Goal: Use online tool/utility: Use online tool/utility

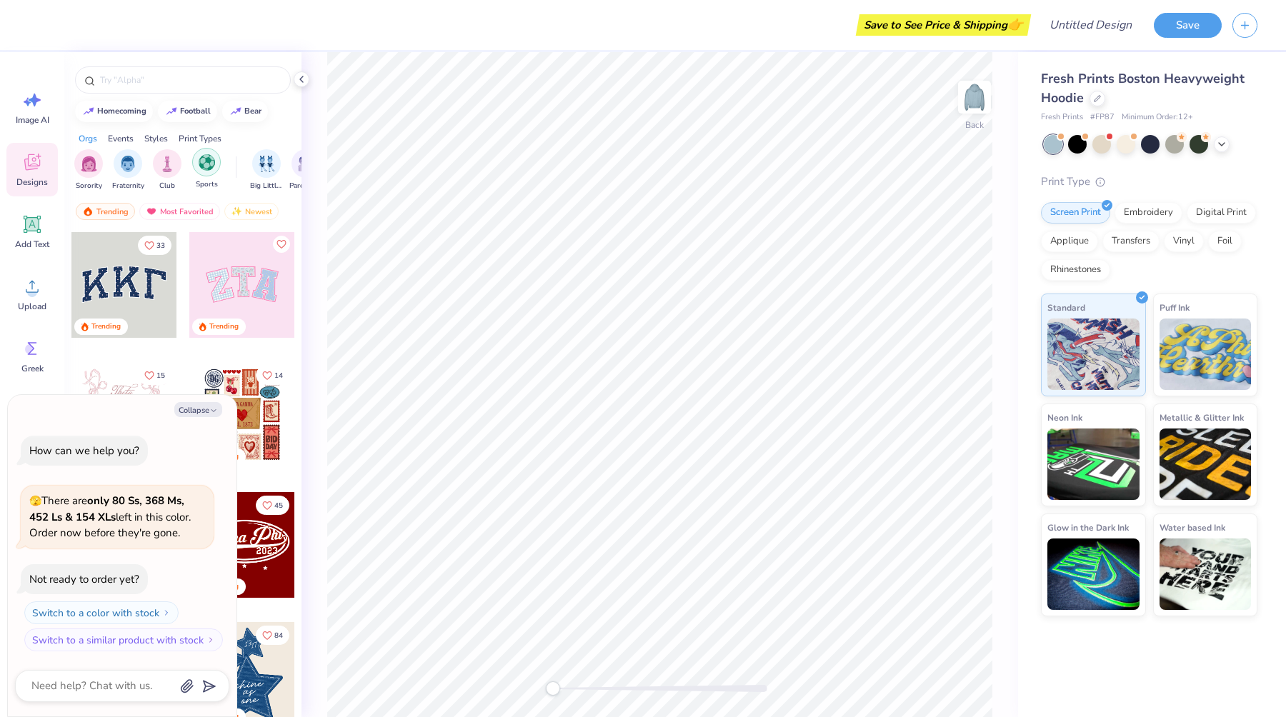
click at [201, 174] on div "filter for Sports" at bounding box center [206, 162] width 29 height 29
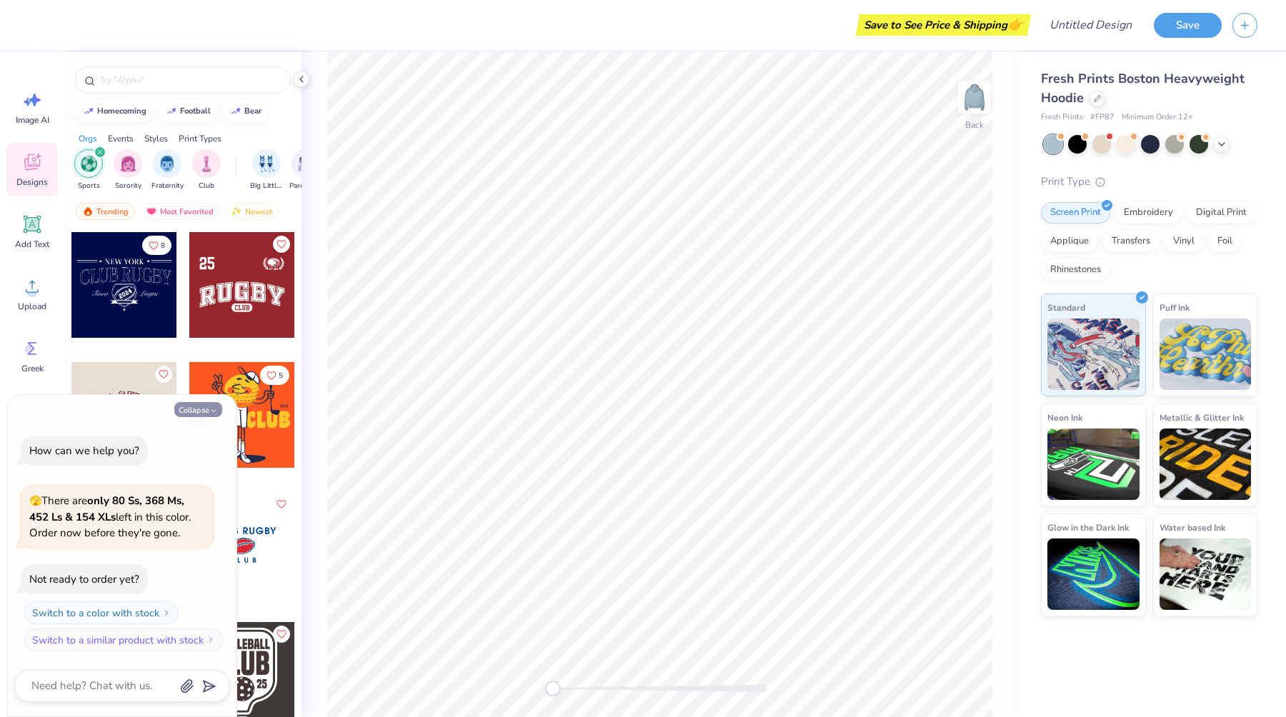
click at [191, 405] on button "Collapse" at bounding box center [198, 409] width 48 height 15
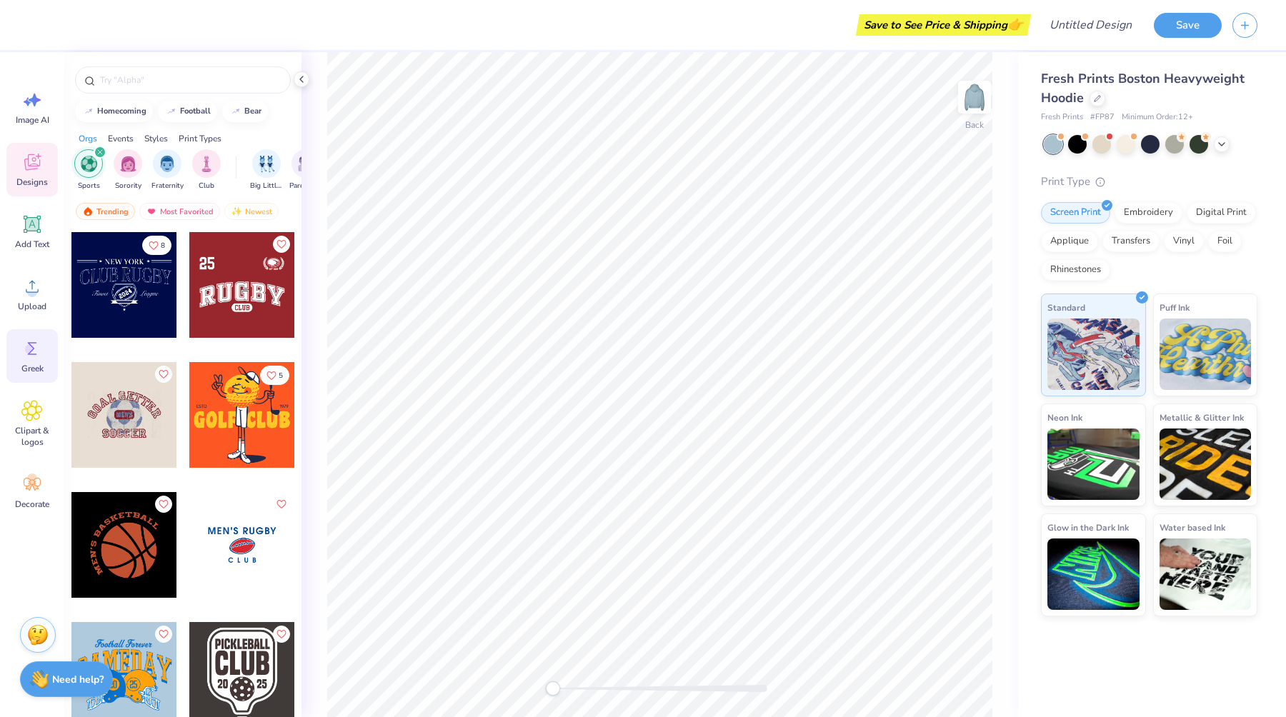
click at [30, 361] on div "Greek" at bounding box center [31, 356] width 51 height 54
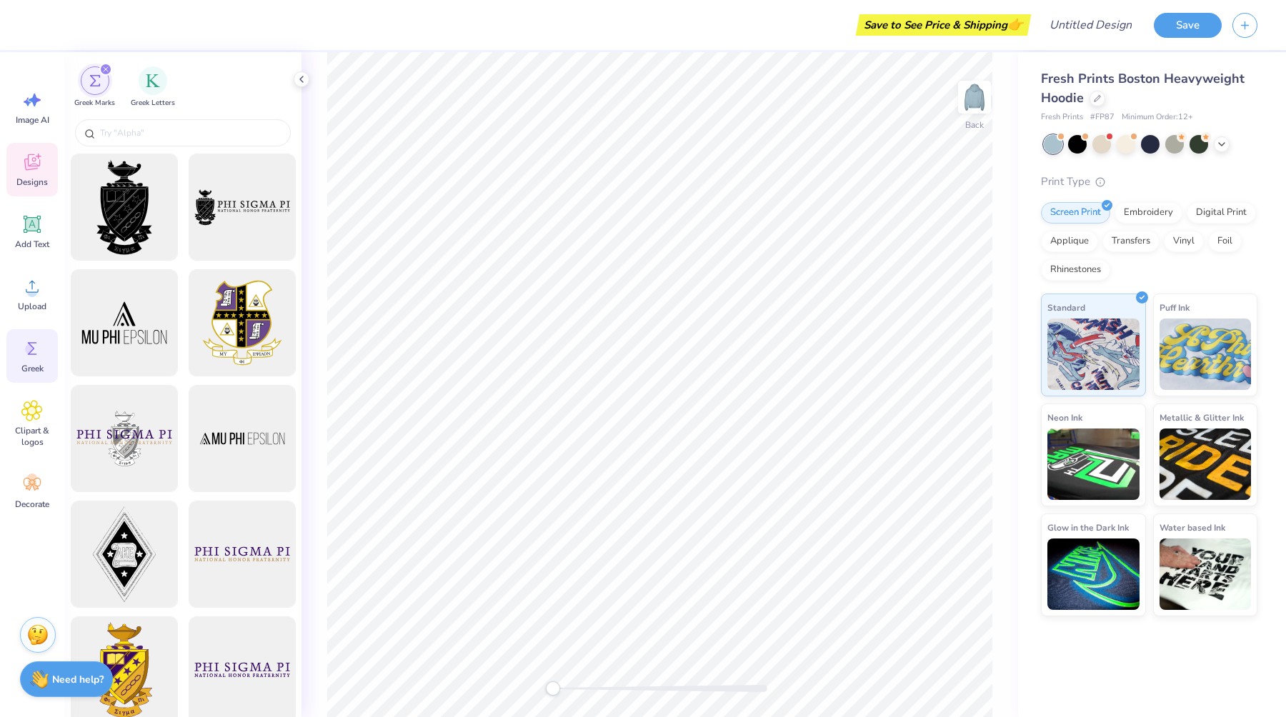
click at [30, 168] on icon at bounding box center [32, 164] width 14 height 11
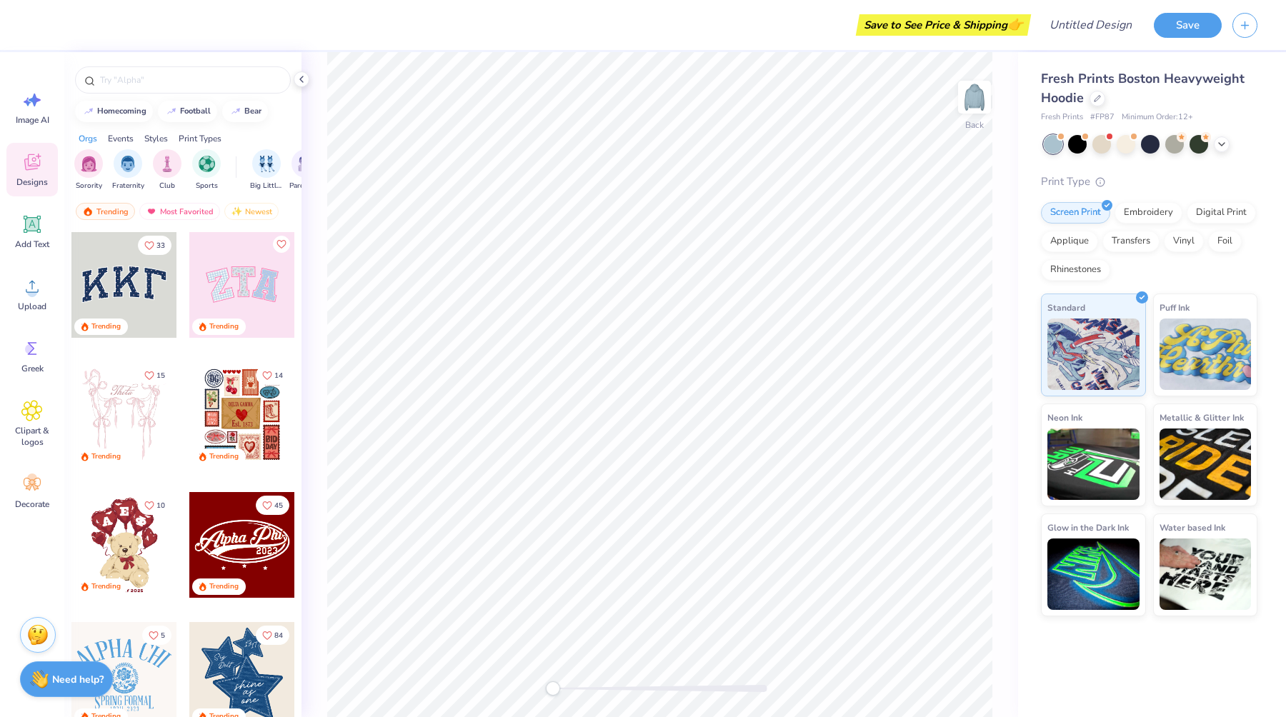
click at [228, 303] on div at bounding box center [242, 285] width 106 height 106
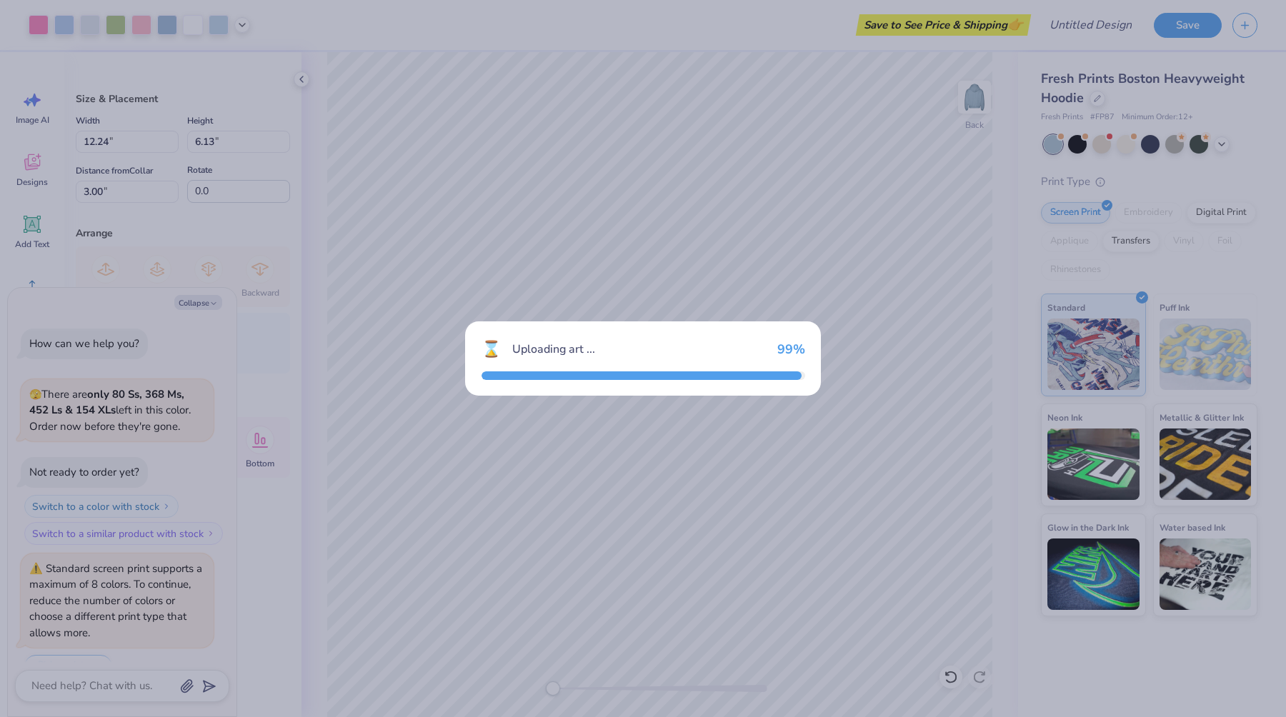
scroll to position [35, 0]
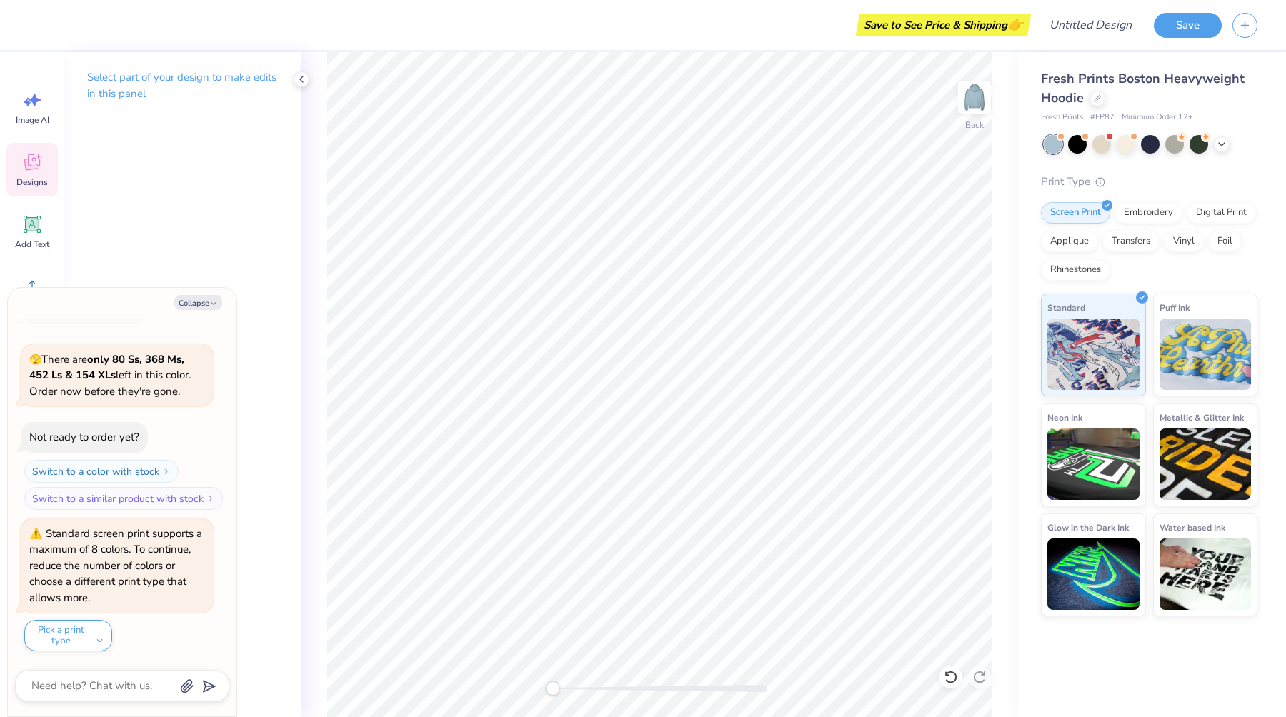
click at [11, 168] on div "Designs" at bounding box center [31, 170] width 51 height 54
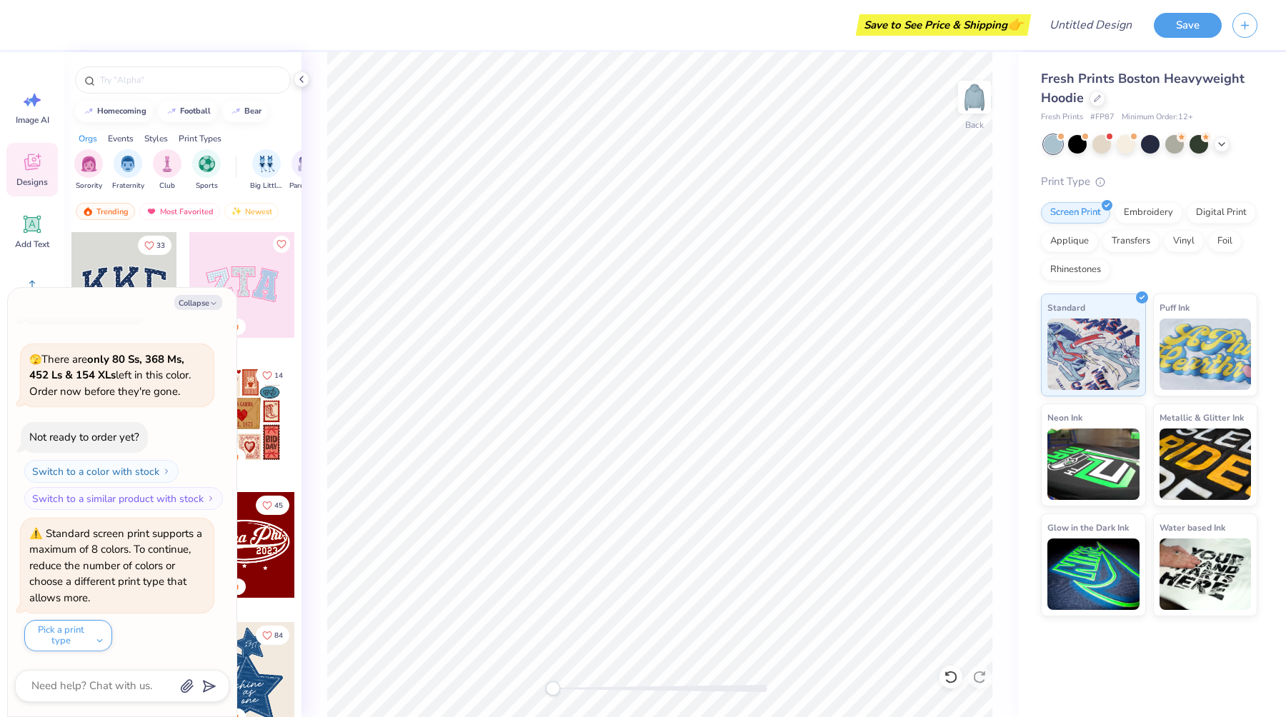
click at [206, 292] on div "Collapse How can we help you? 🫣 There are only 80 Ss, 368 Ms, 452 Ls & 154 XLs …" at bounding box center [122, 502] width 229 height 429
click at [205, 306] on button "Collapse" at bounding box center [198, 302] width 48 height 15
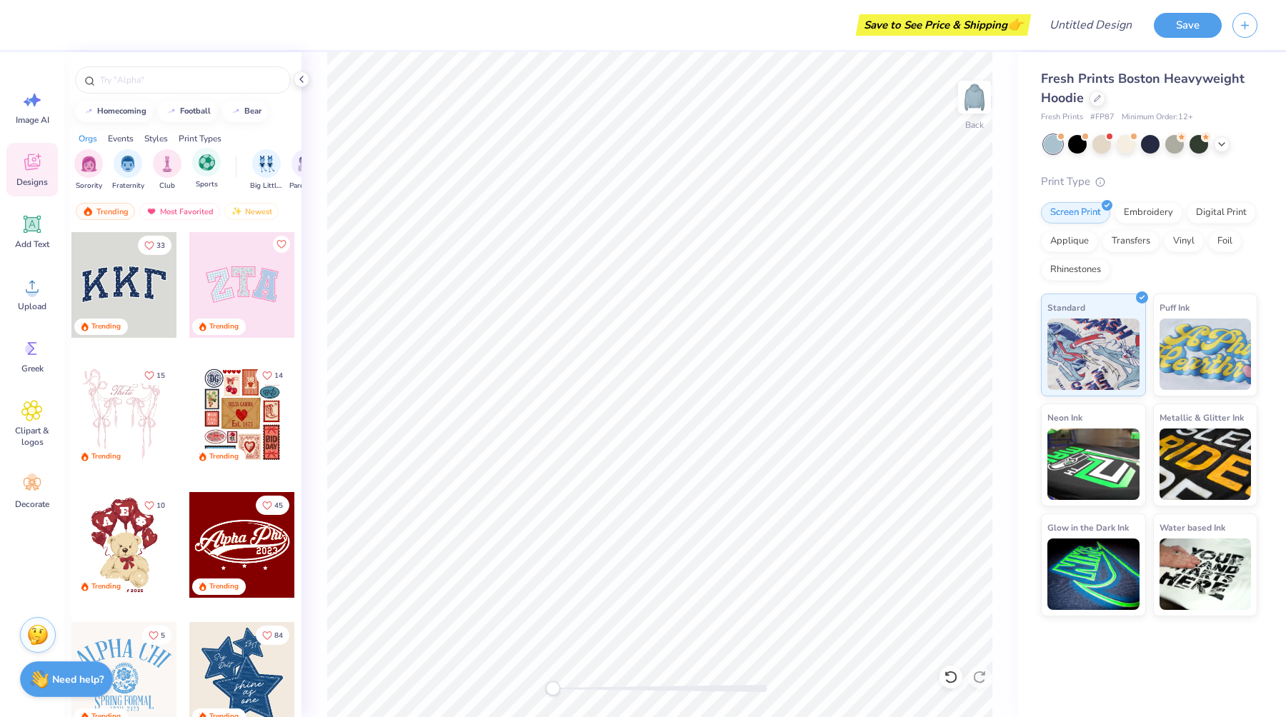
click at [206, 176] on div "Sports" at bounding box center [206, 169] width 29 height 42
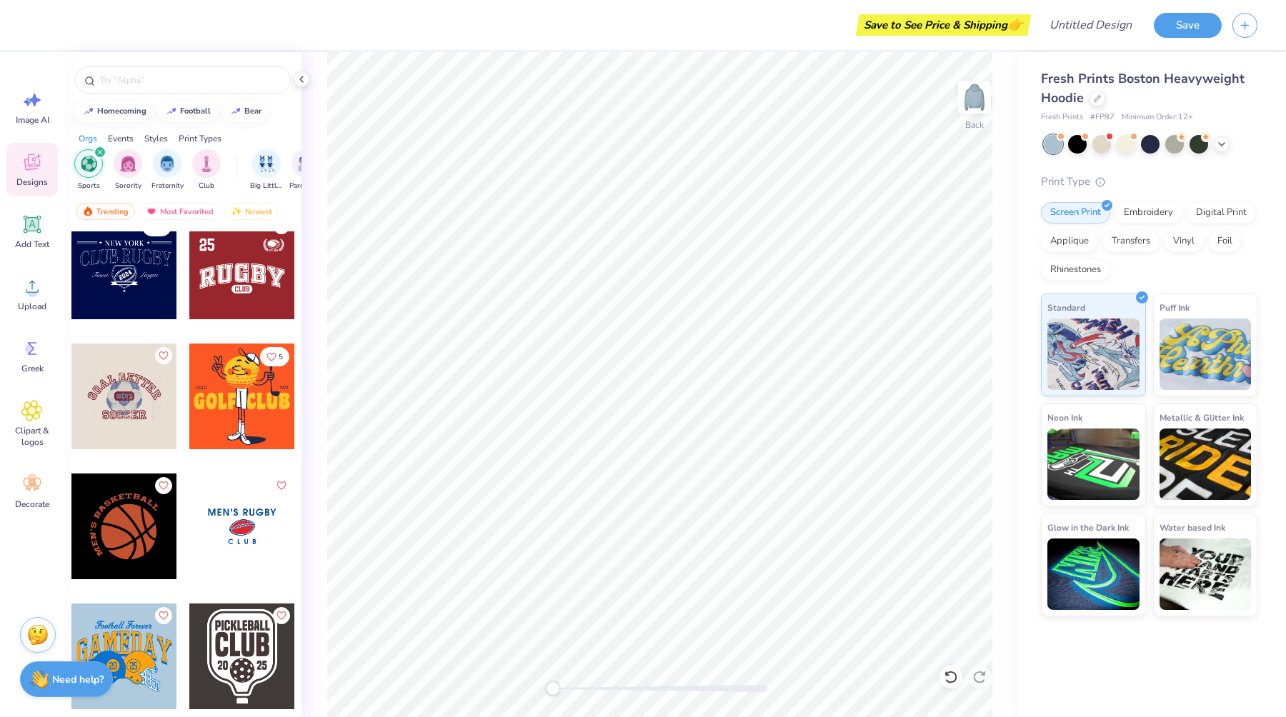
scroll to position [0, 0]
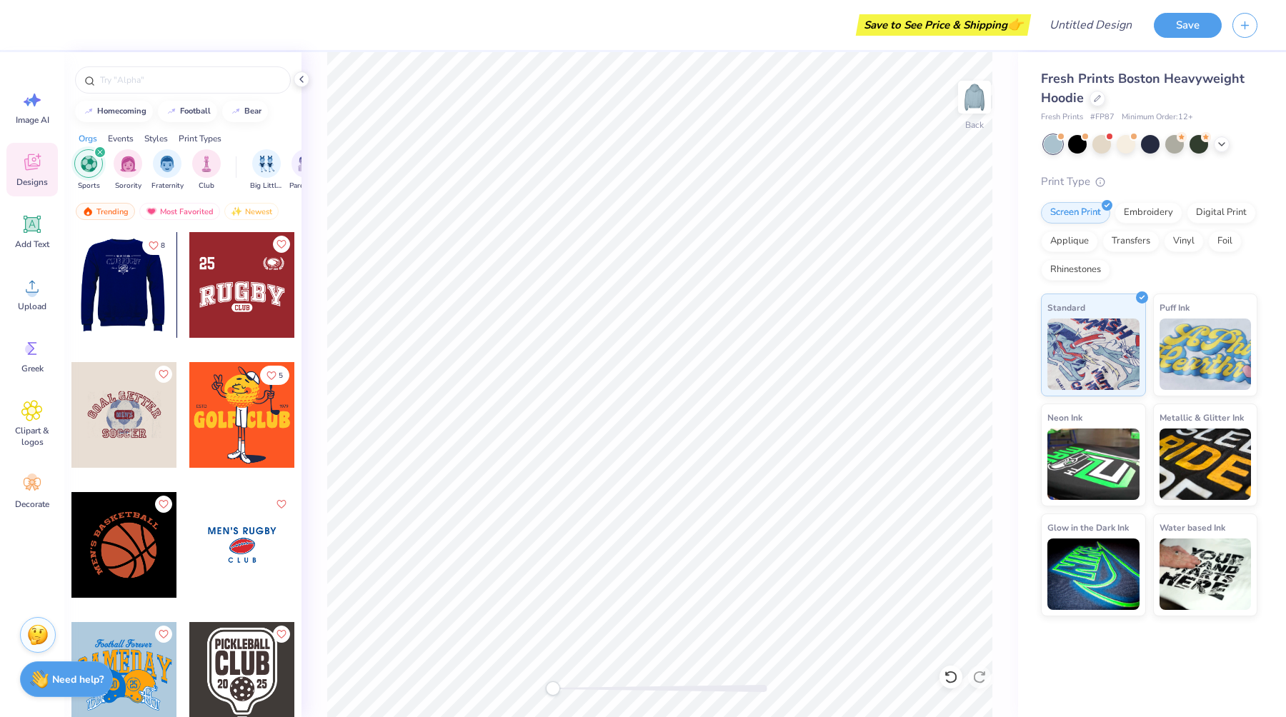
click at [115, 289] on div at bounding box center [124, 285] width 106 height 106
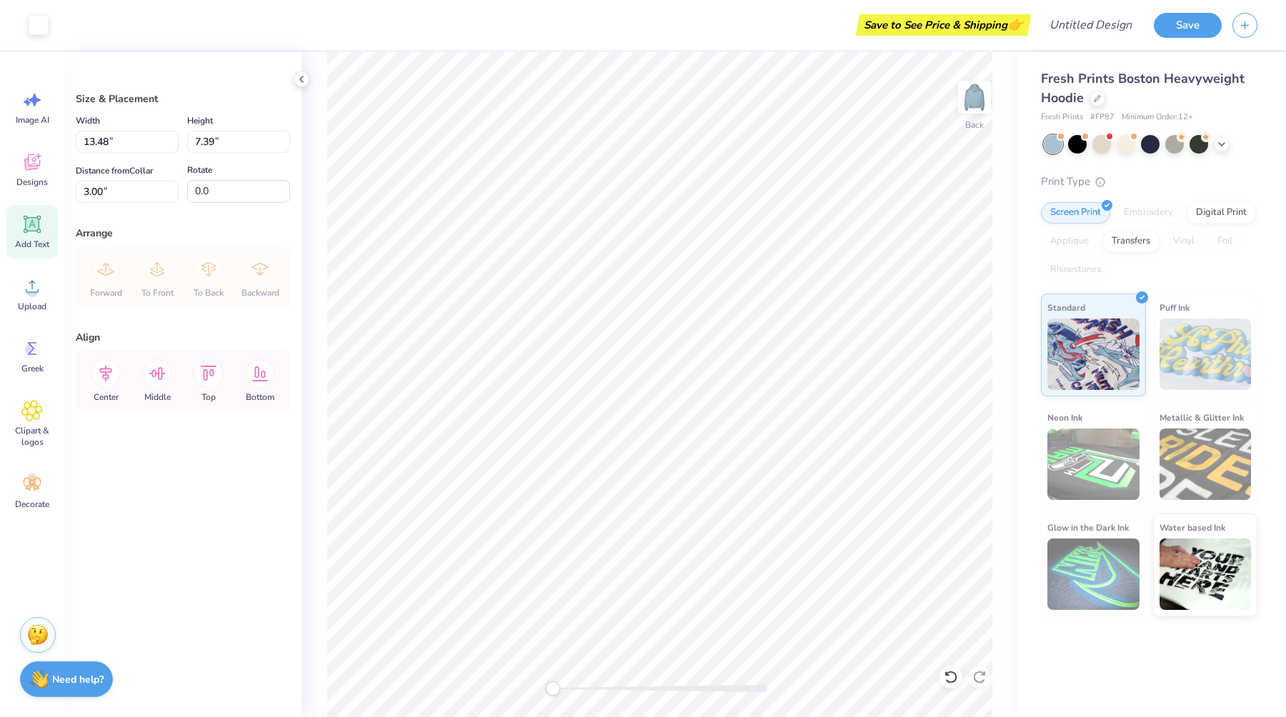
click at [27, 224] on icon at bounding box center [33, 225] width 14 height 14
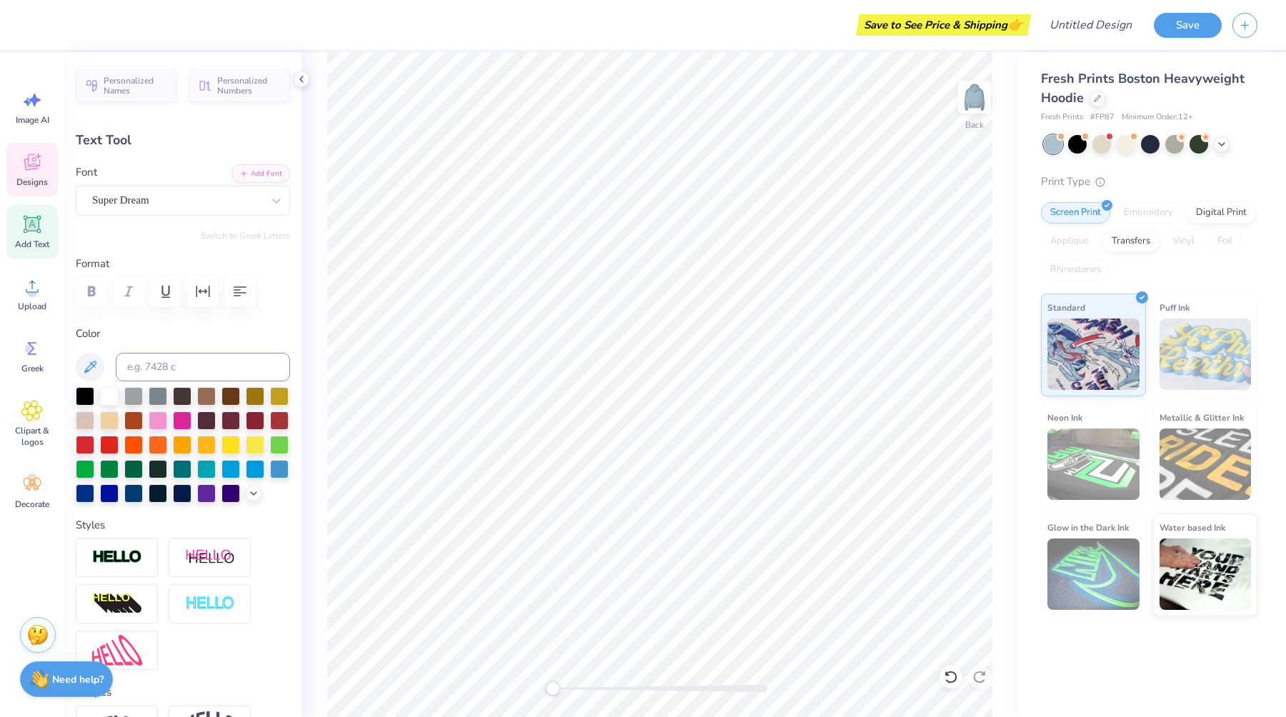
click at [29, 165] on icon at bounding box center [31, 161] width 21 height 21
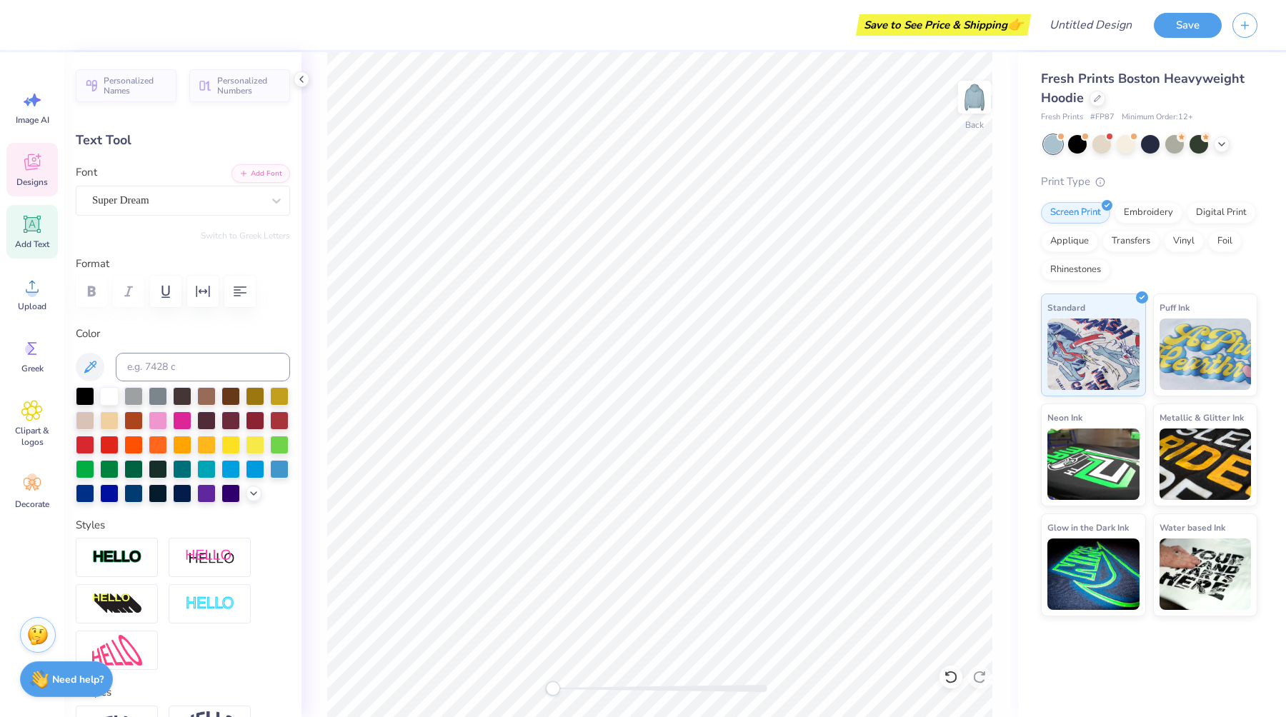
click at [22, 171] on icon at bounding box center [31, 161] width 21 height 21
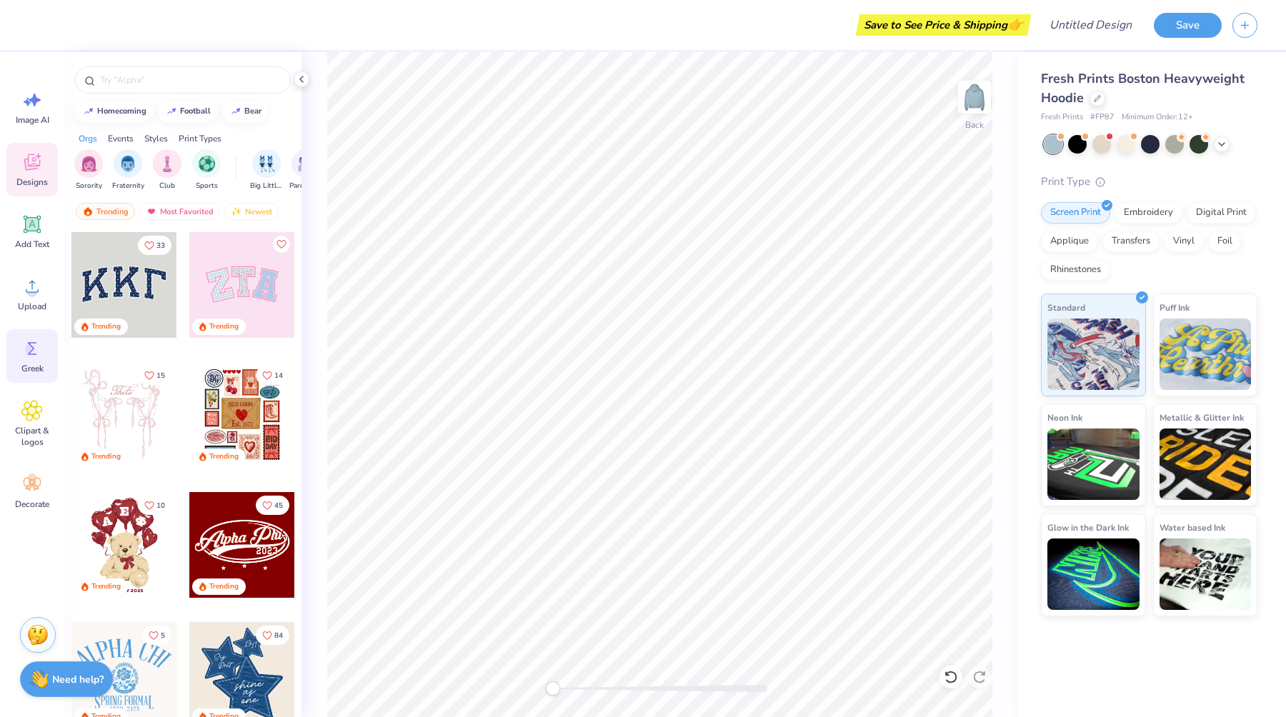
click at [31, 356] on icon at bounding box center [31, 348] width 21 height 21
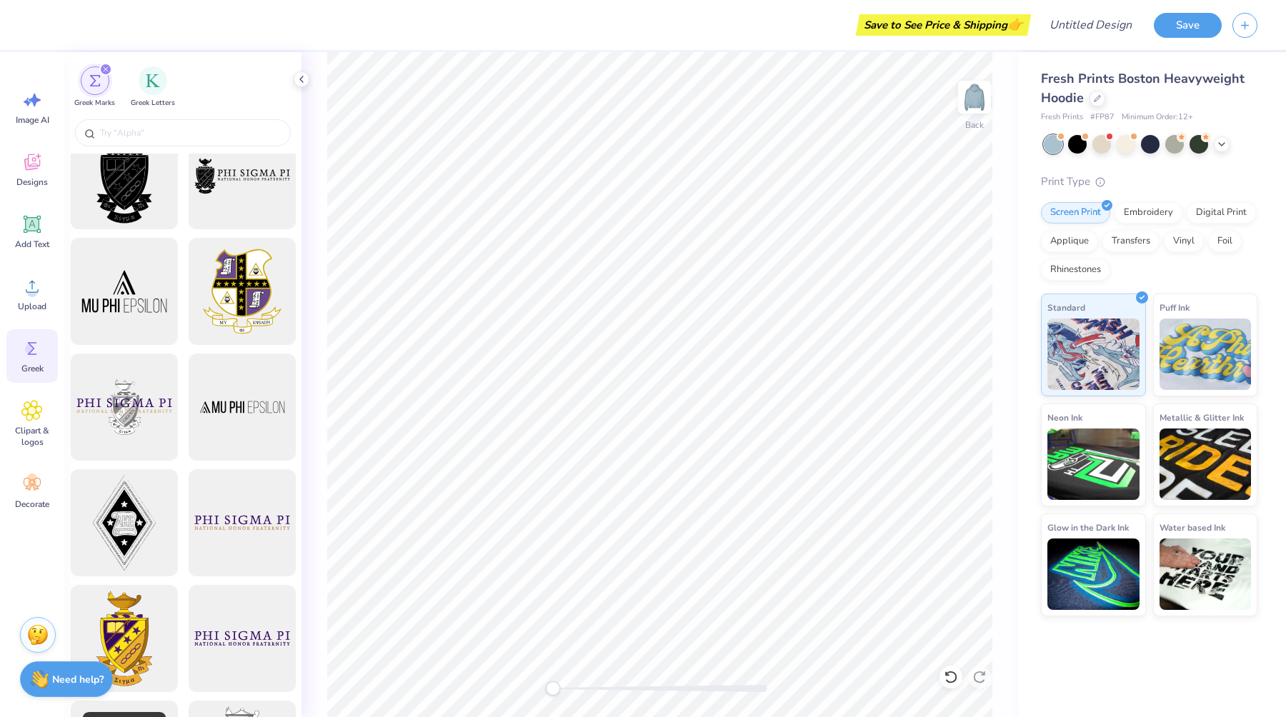
scroll to position [26, 0]
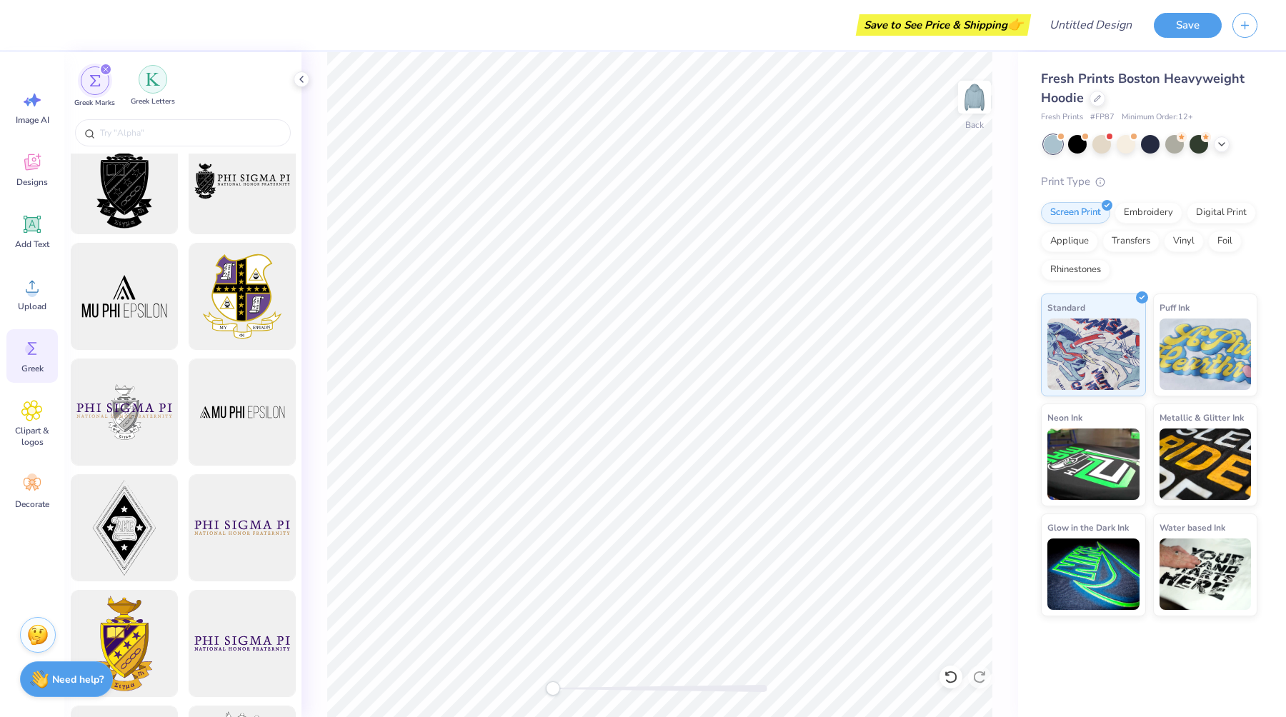
click at [155, 86] on div "filter for Greek Letters" at bounding box center [153, 79] width 29 height 29
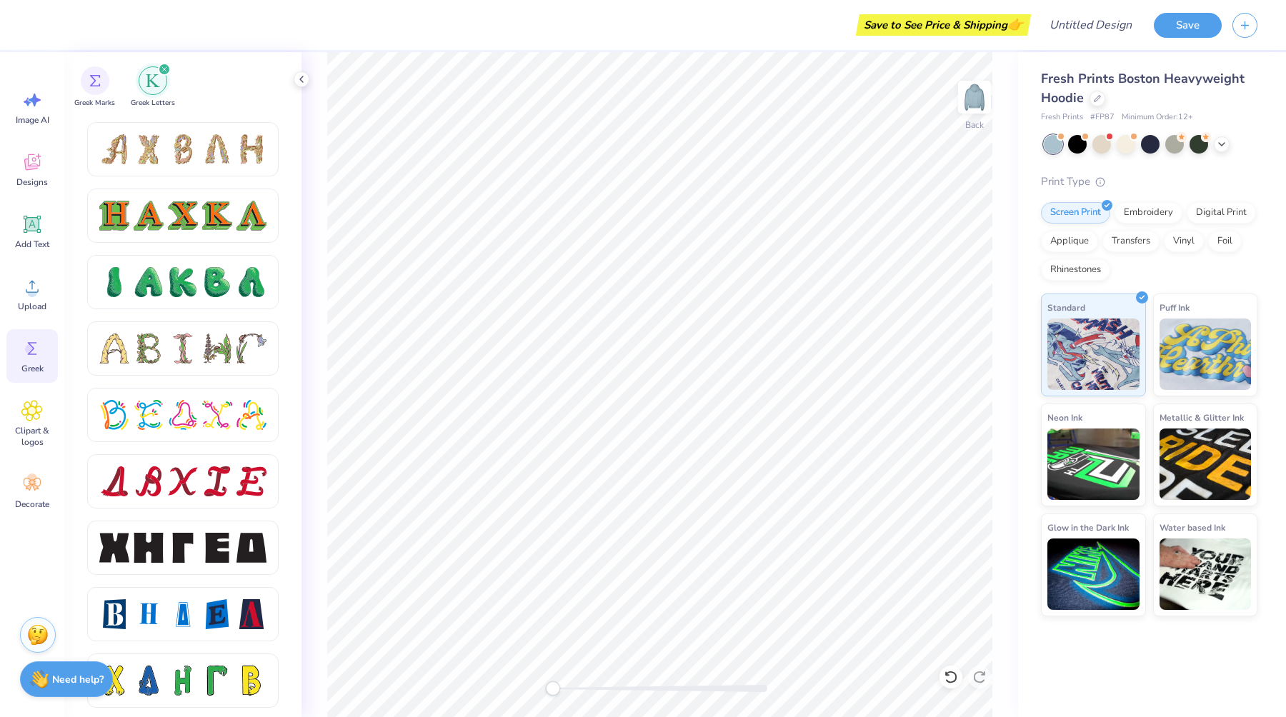
scroll to position [1522, 0]
click at [1156, 214] on div "Embroidery" at bounding box center [1148, 210] width 68 height 21
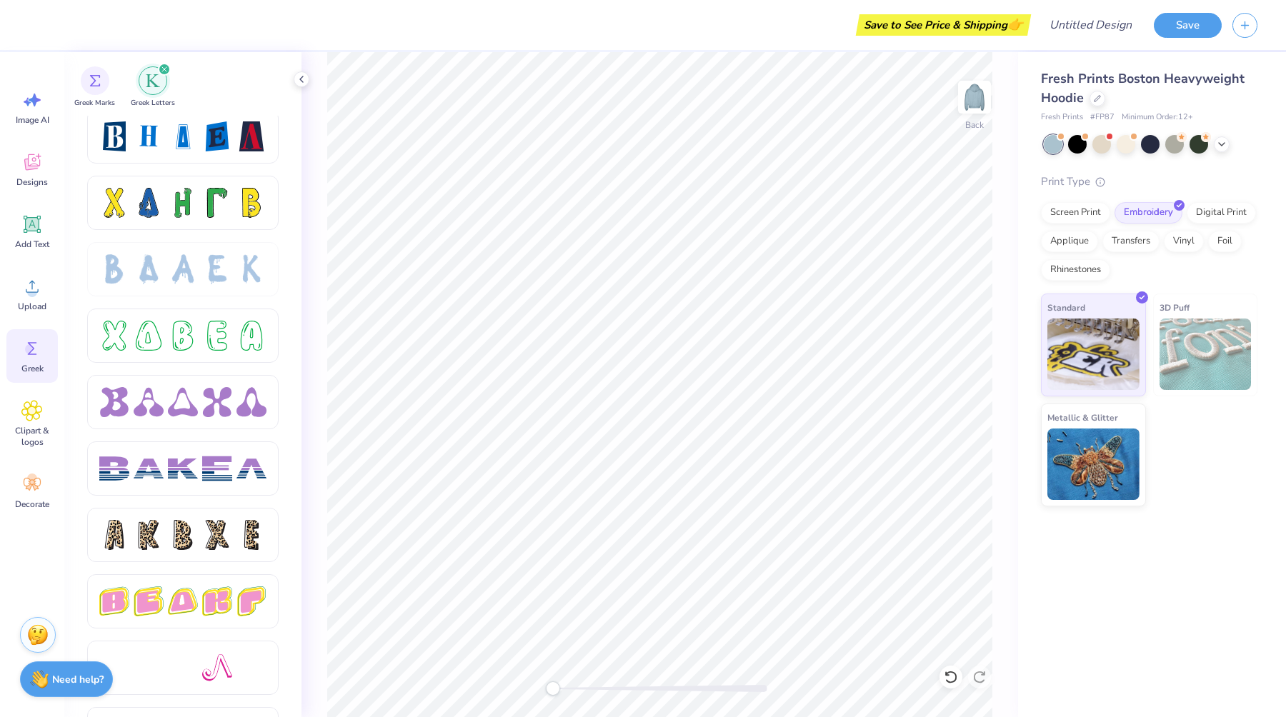
scroll to position [1991, 0]
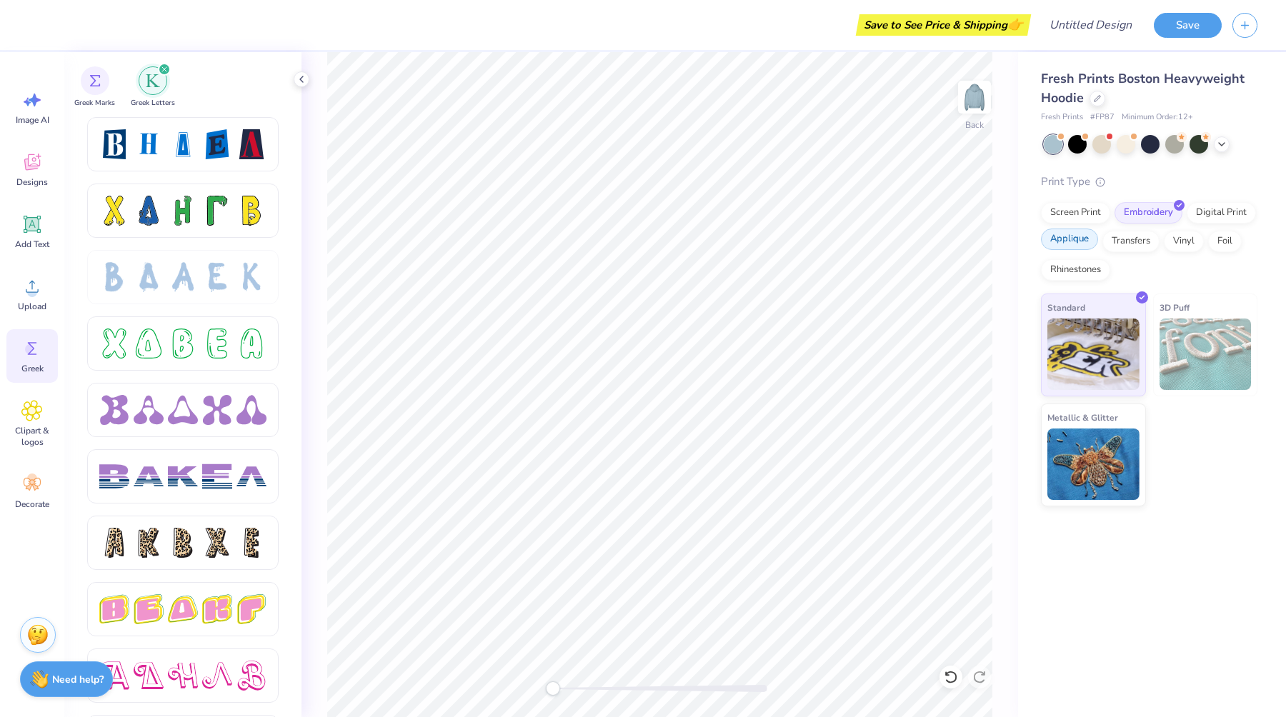
click at [1067, 242] on div "Applique" at bounding box center [1069, 239] width 57 height 21
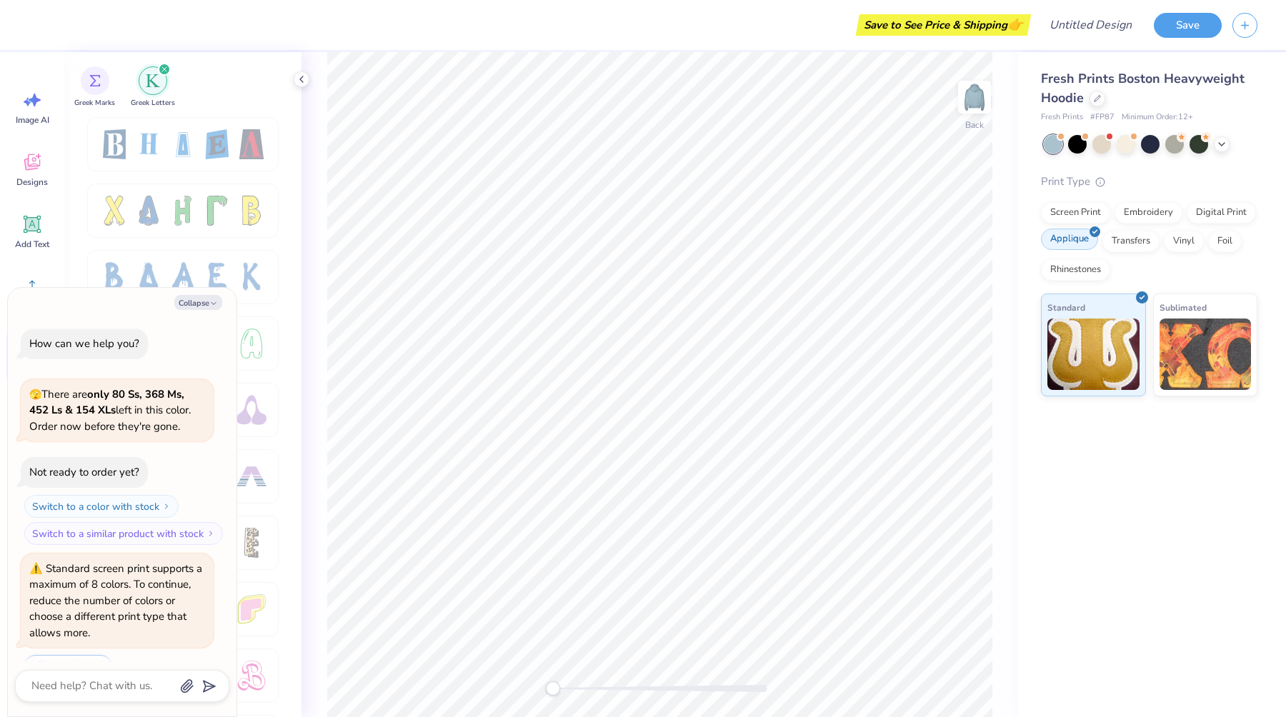
scroll to position [122, 0]
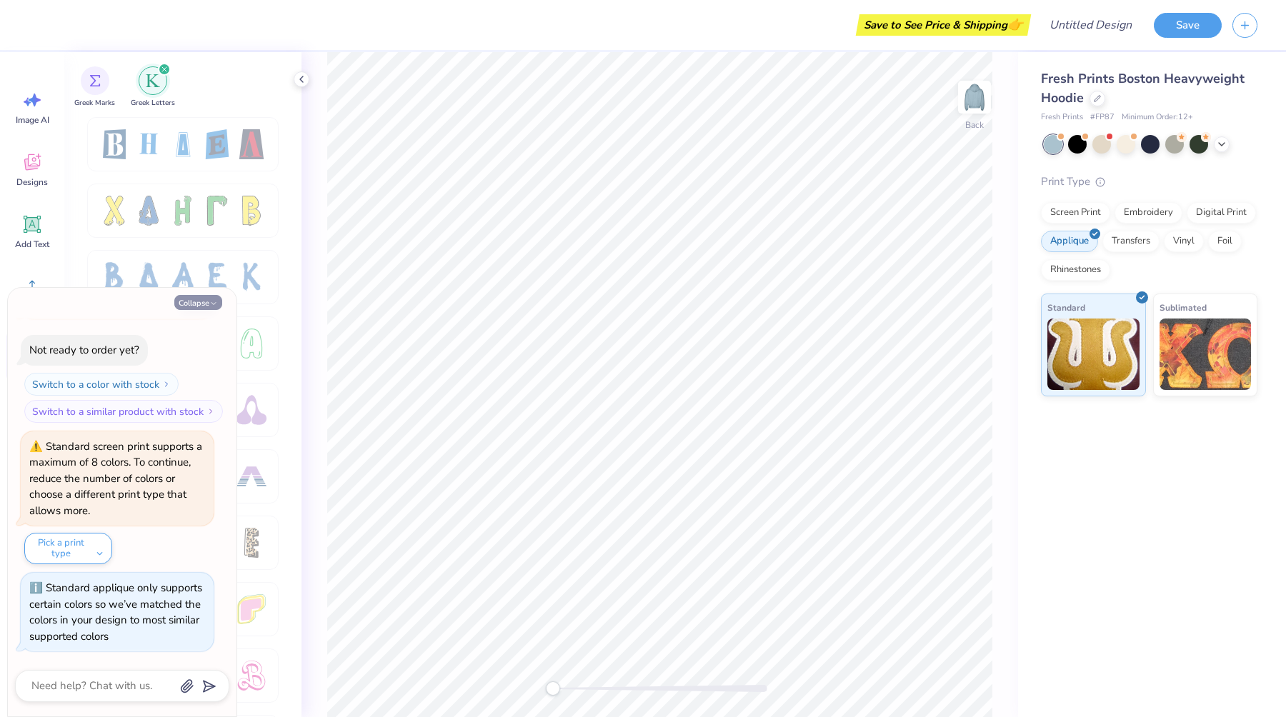
click at [206, 305] on button "Collapse" at bounding box center [198, 302] width 48 height 15
type textarea "x"
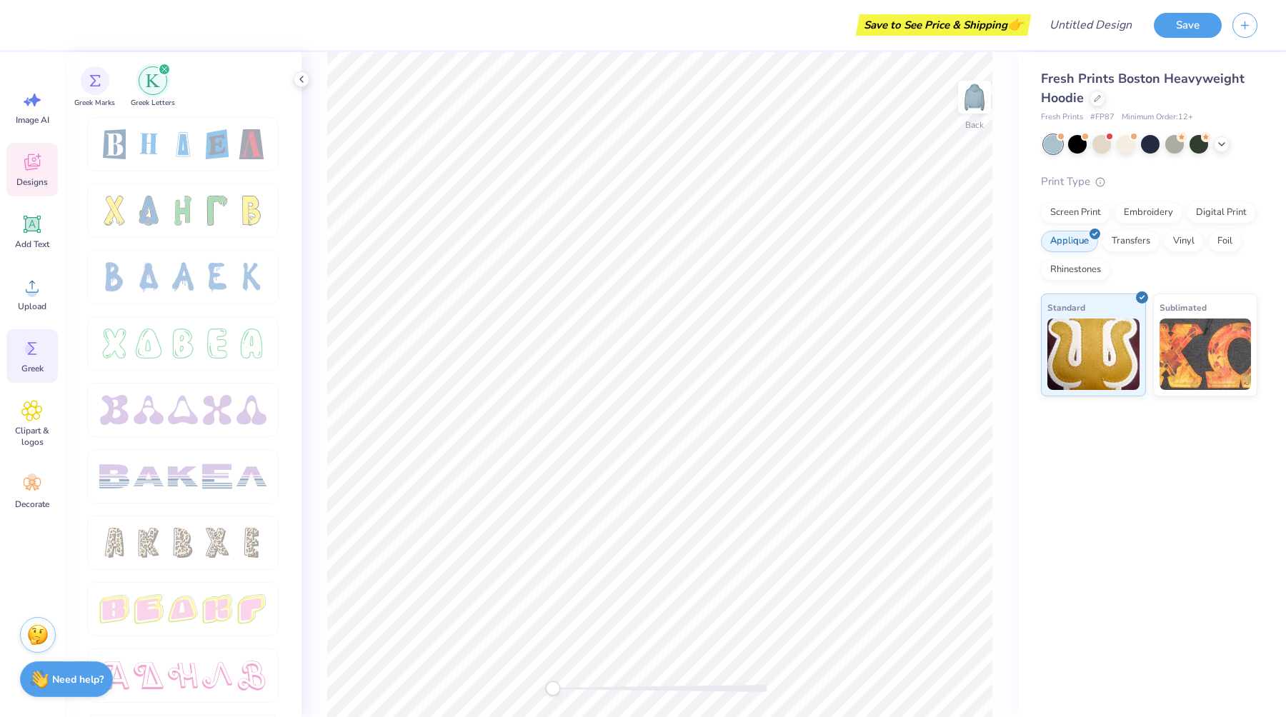
click at [33, 173] on div "Designs" at bounding box center [31, 170] width 51 height 54
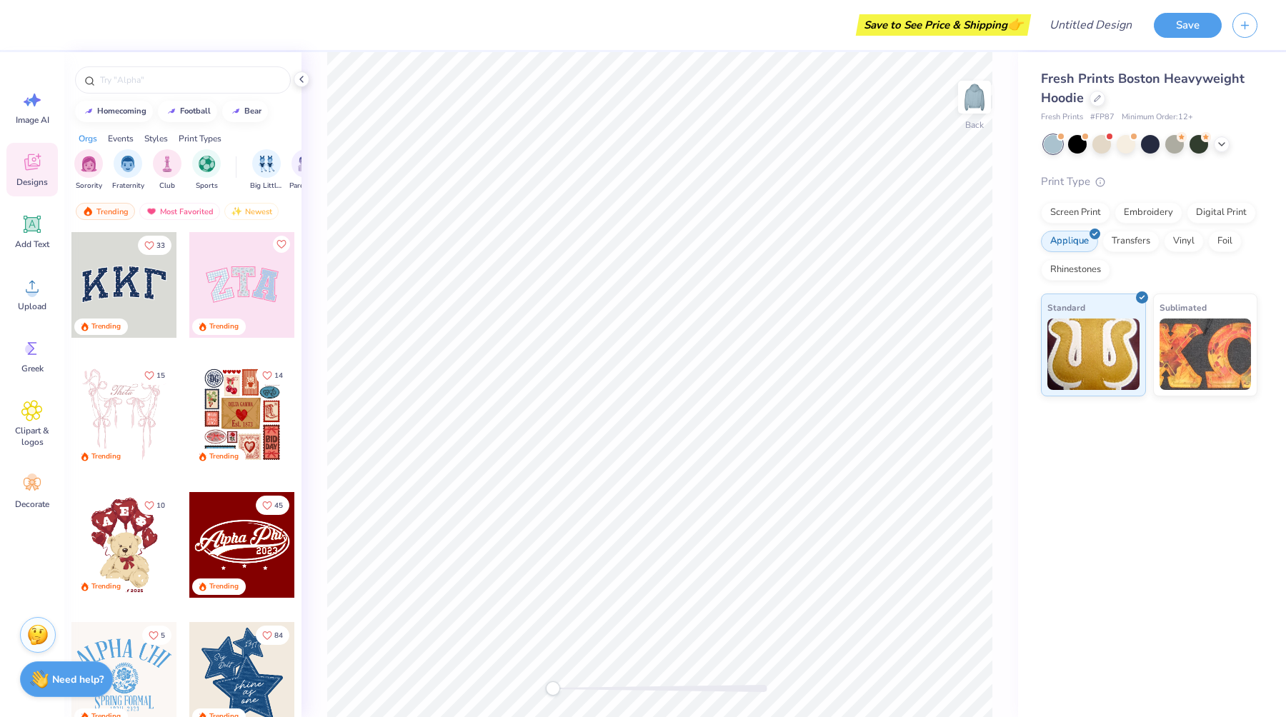
click at [189, 160] on div "Sorority Fraternity Club Sports" at bounding box center [155, 170] width 162 height 42
click at [206, 160] on img "filter for Sports" at bounding box center [207, 162] width 16 height 16
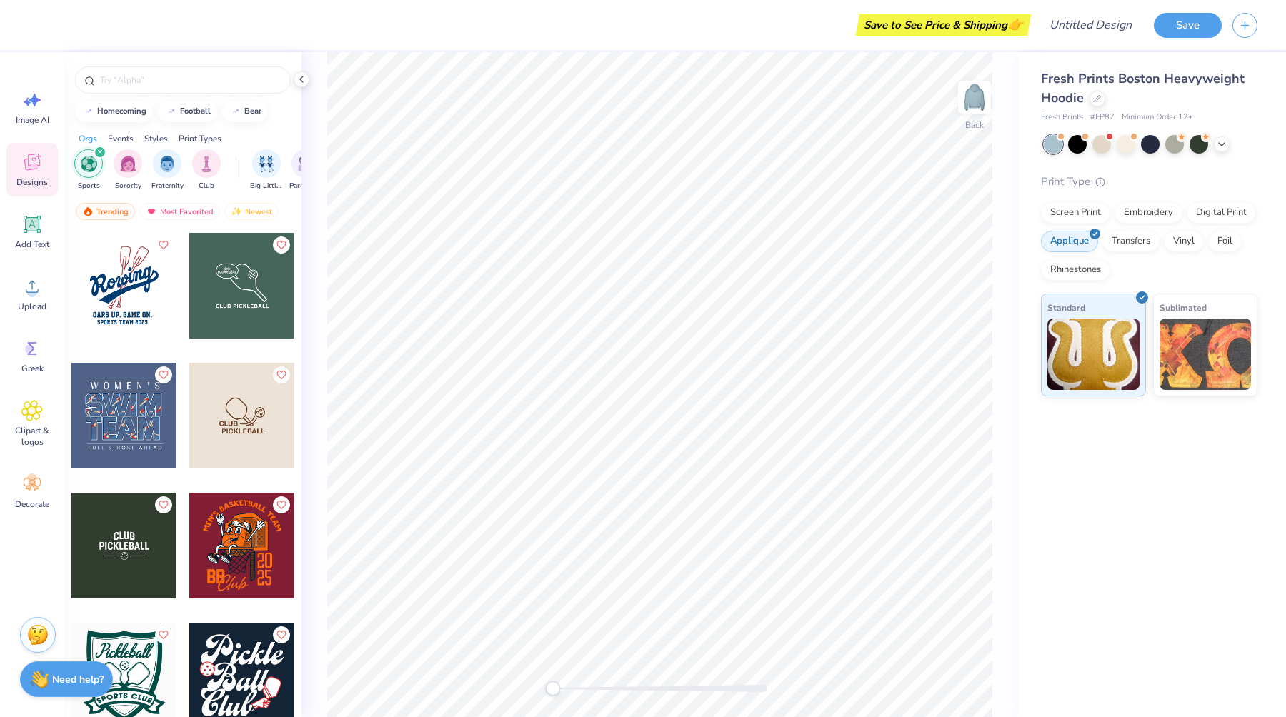
scroll to position [2080, 0]
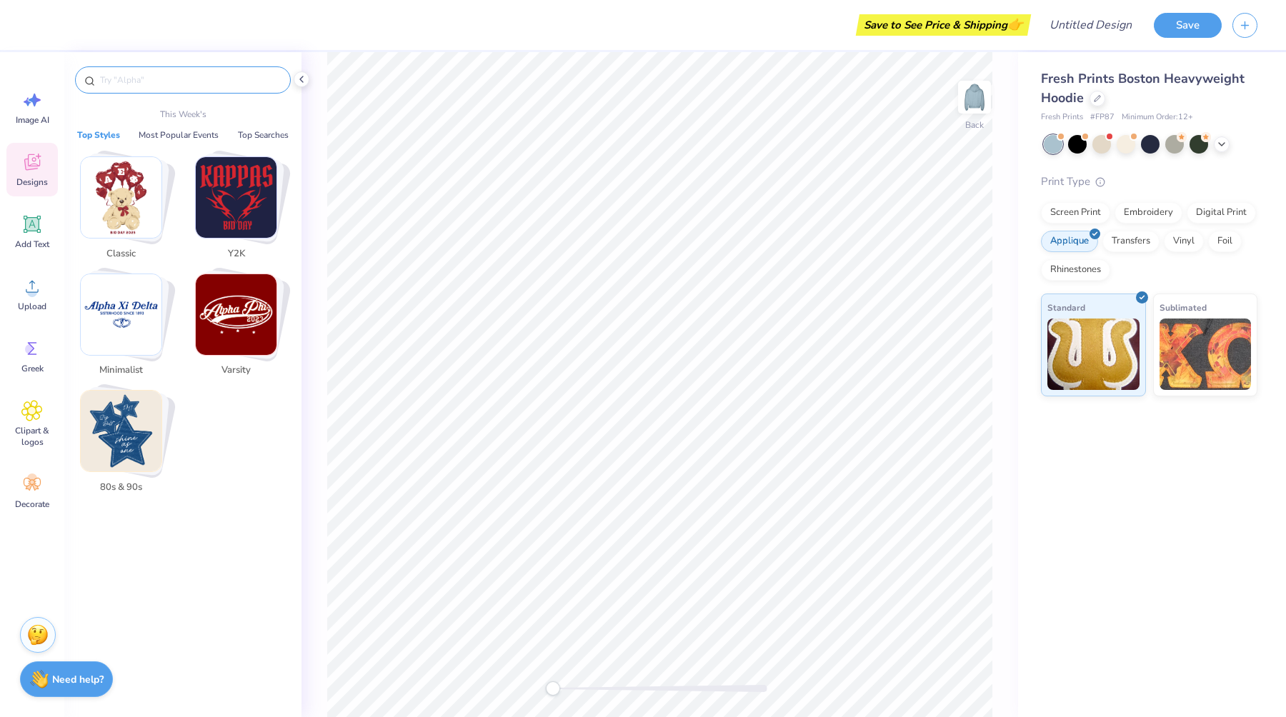
click at [196, 84] on input "text" at bounding box center [190, 80] width 183 height 14
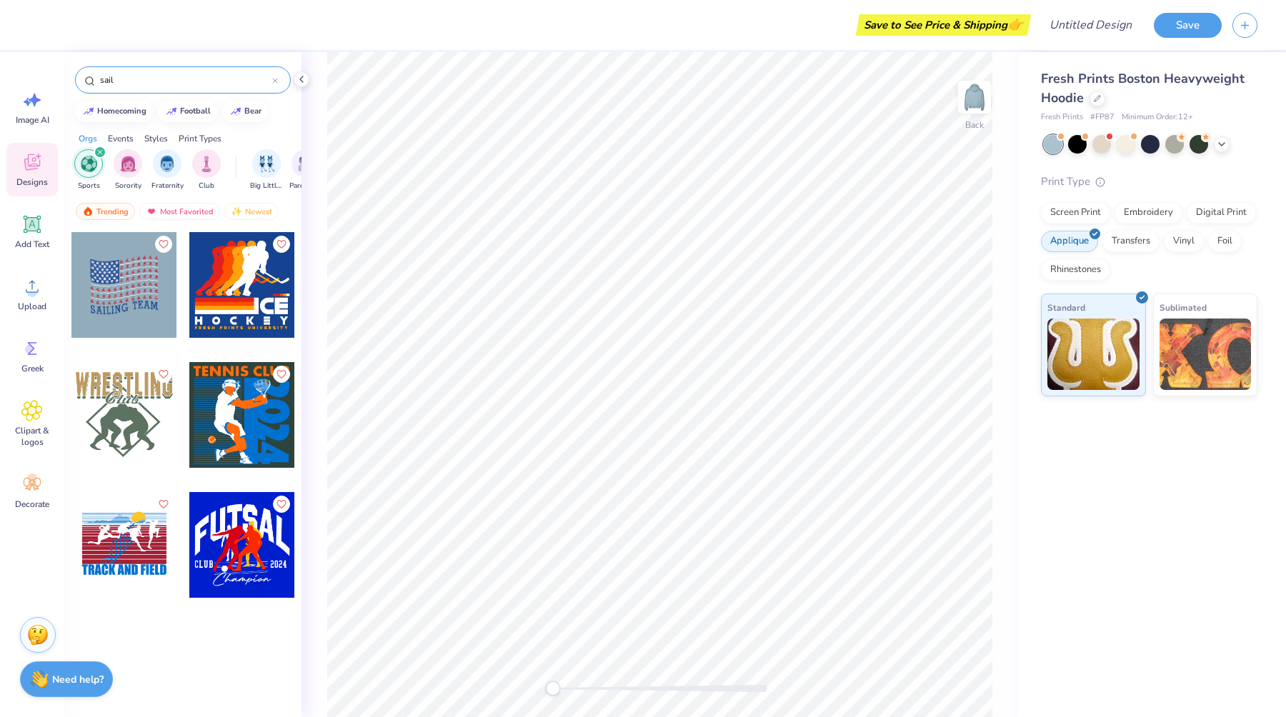
click at [149, 85] on input "sail" at bounding box center [186, 80] width 174 height 14
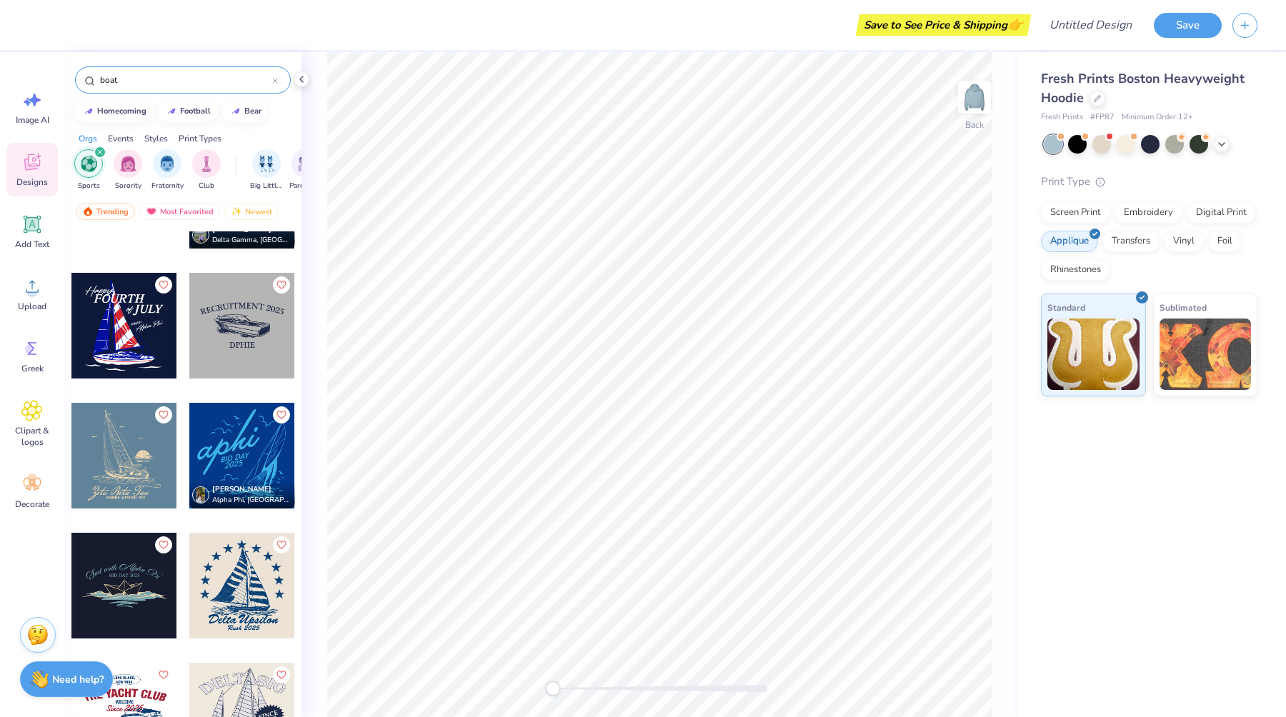
scroll to position [870, 0]
type input "boat"
click at [125, 451] on div at bounding box center [124, 455] width 106 height 106
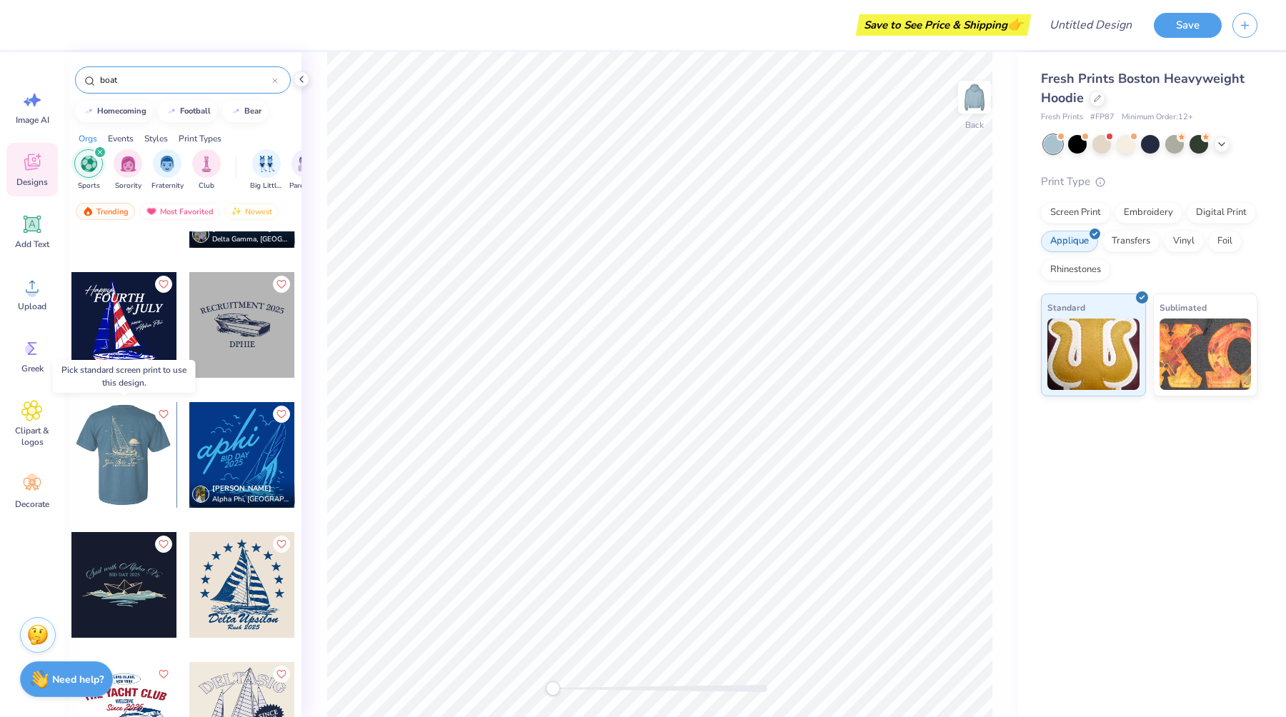
click at [129, 443] on div at bounding box center [124, 455] width 106 height 106
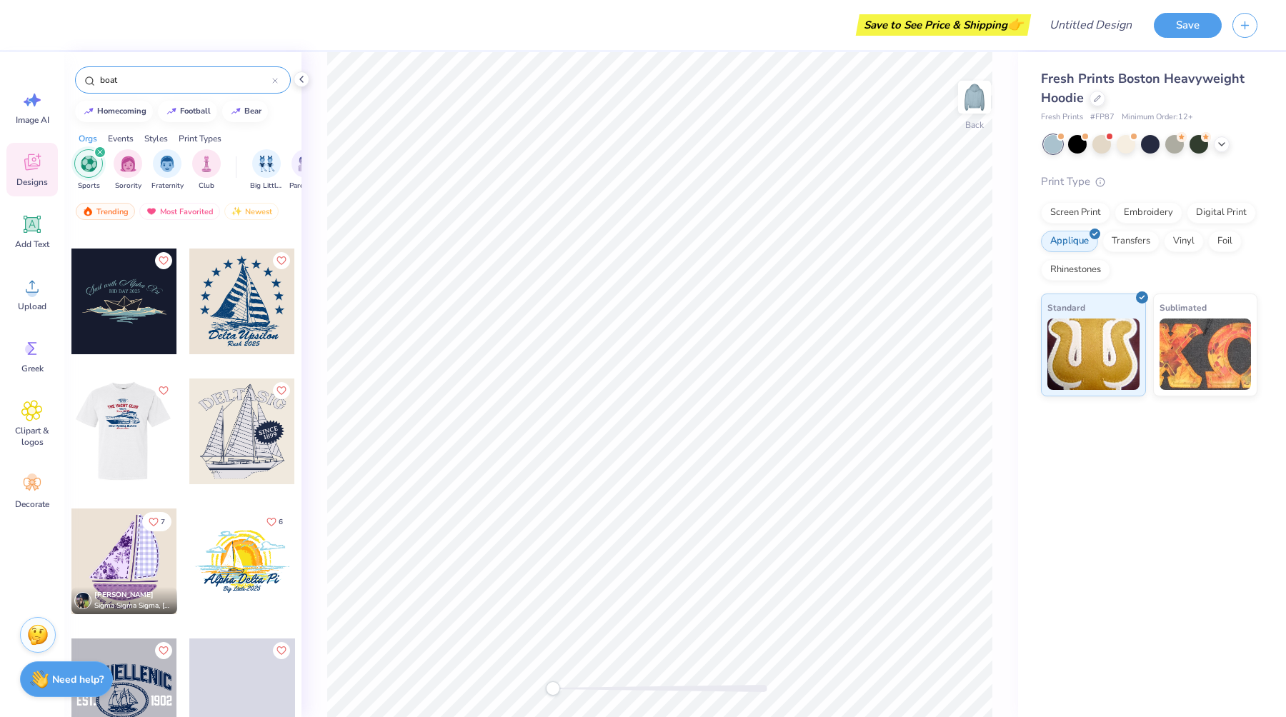
scroll to position [0, 0]
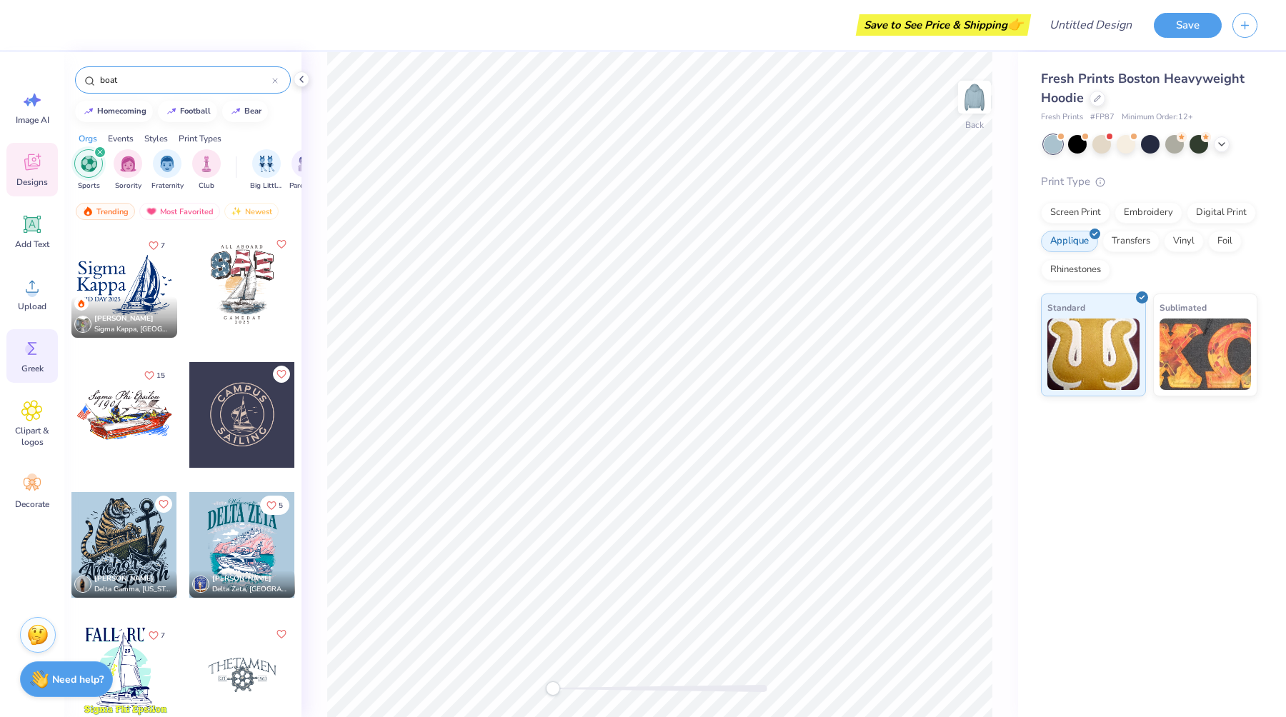
click at [31, 359] on div "Greek" at bounding box center [31, 356] width 51 height 54
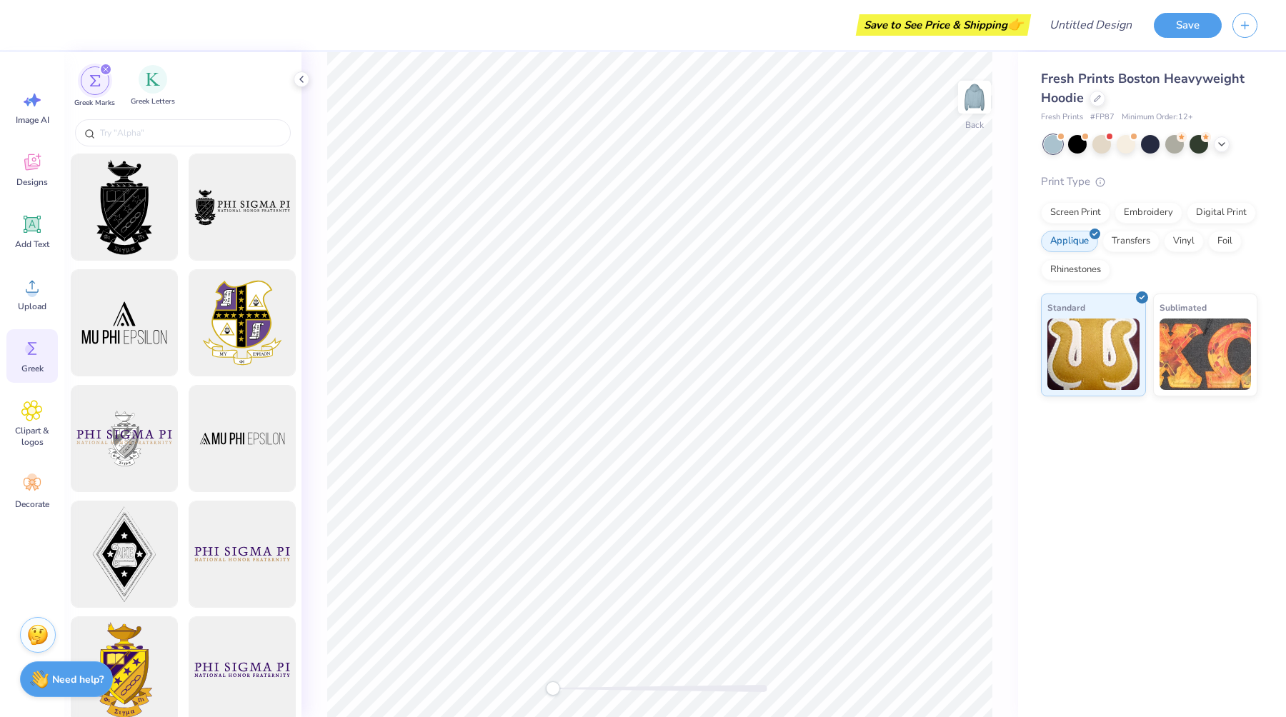
click at [156, 96] on span "Greek Letters" at bounding box center [153, 101] width 44 height 11
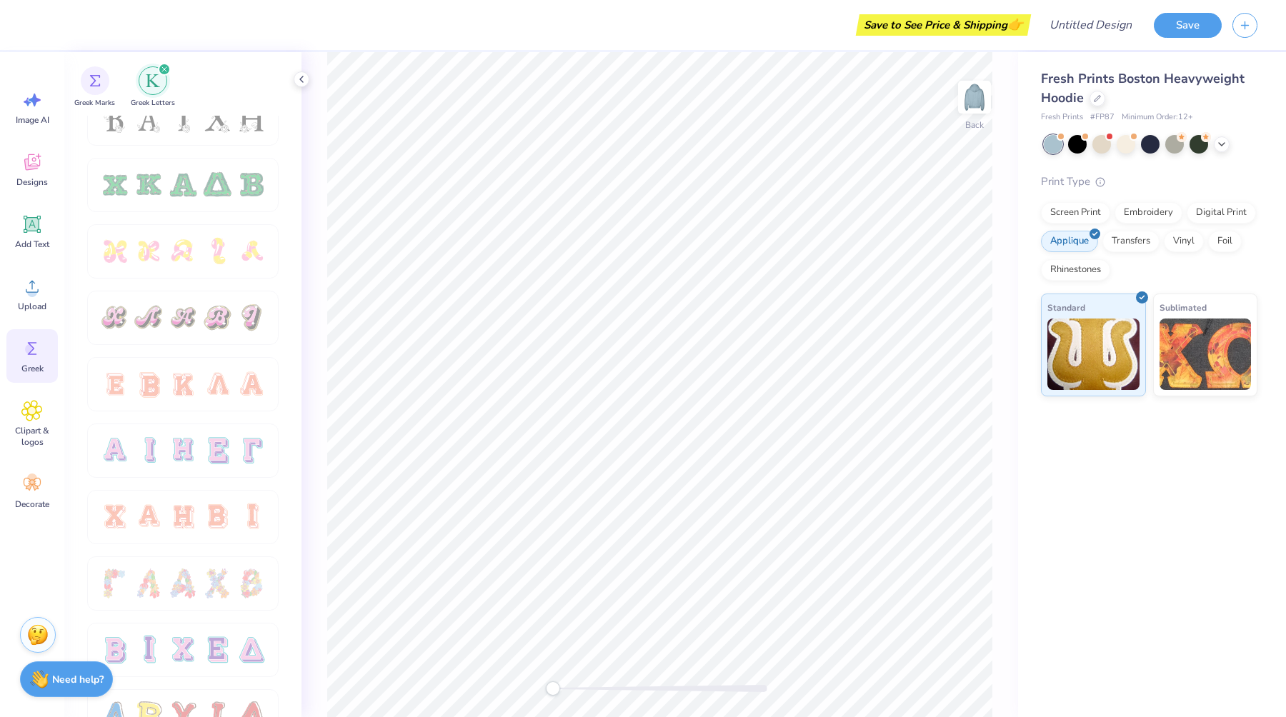
scroll to position [689, 0]
click at [205, 313] on div at bounding box center [217, 317] width 30 height 30
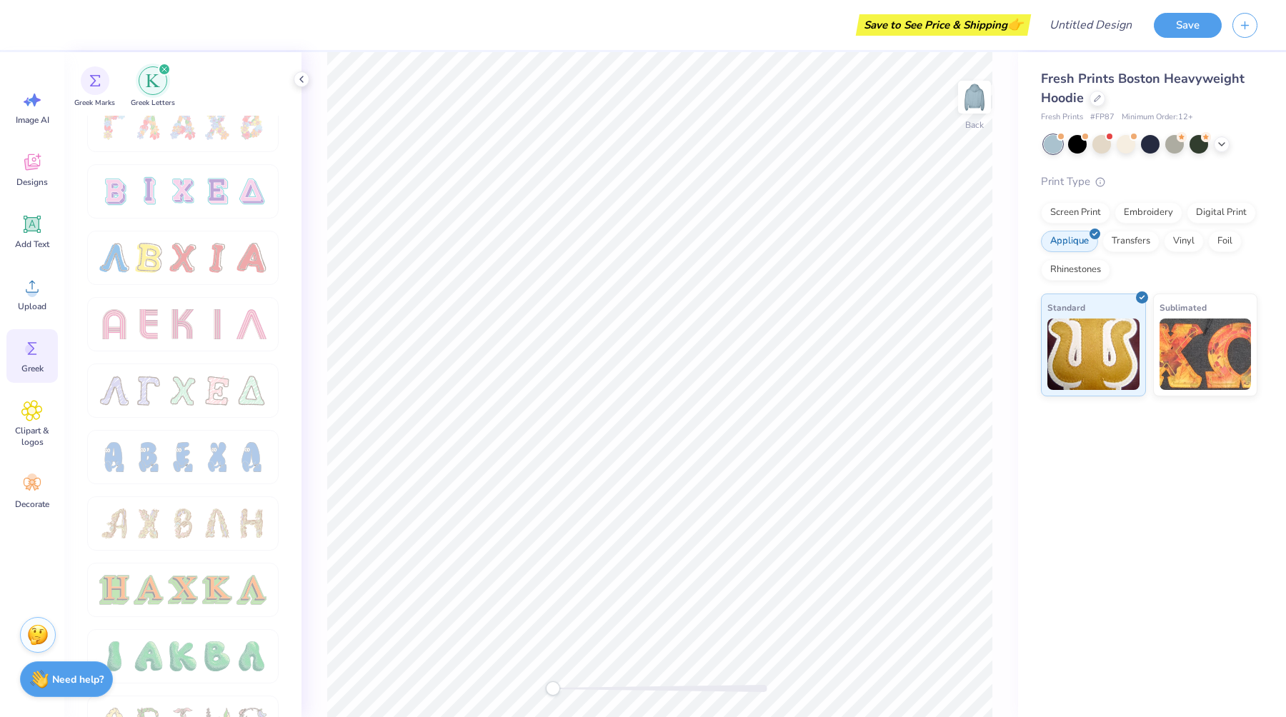
scroll to position [0, 0]
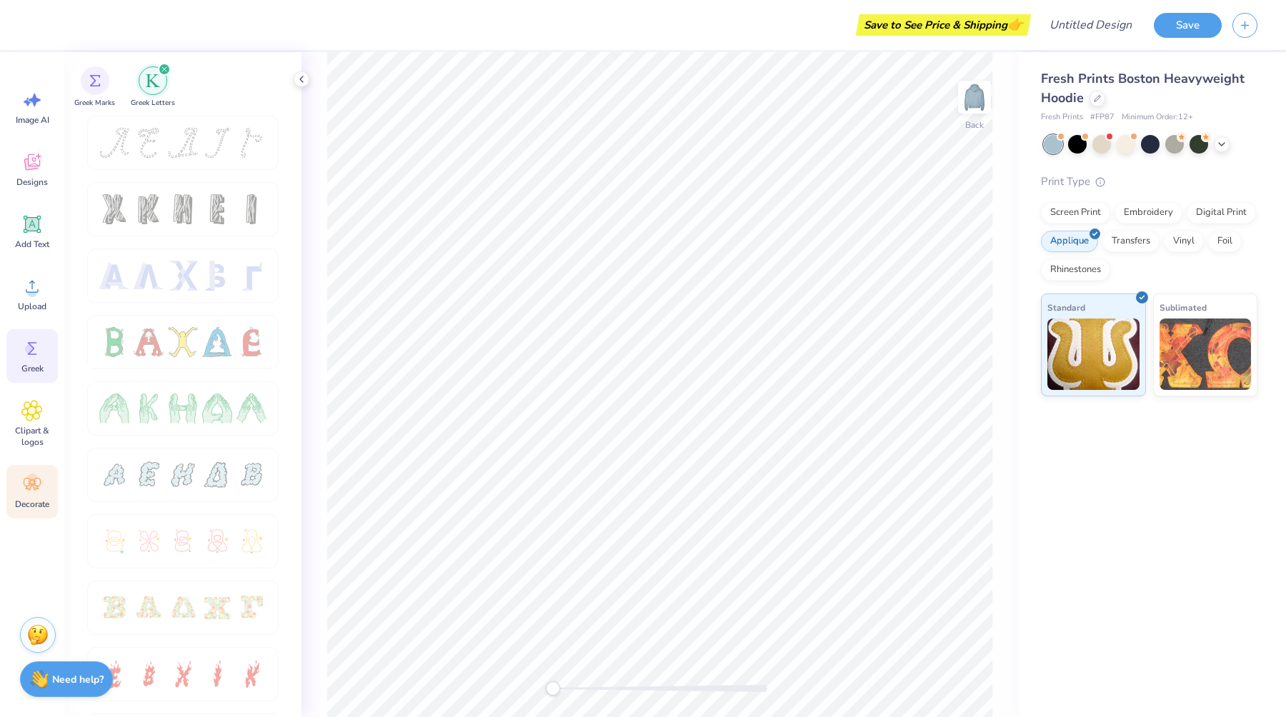
click at [44, 501] on span "Decorate" at bounding box center [32, 504] width 34 height 11
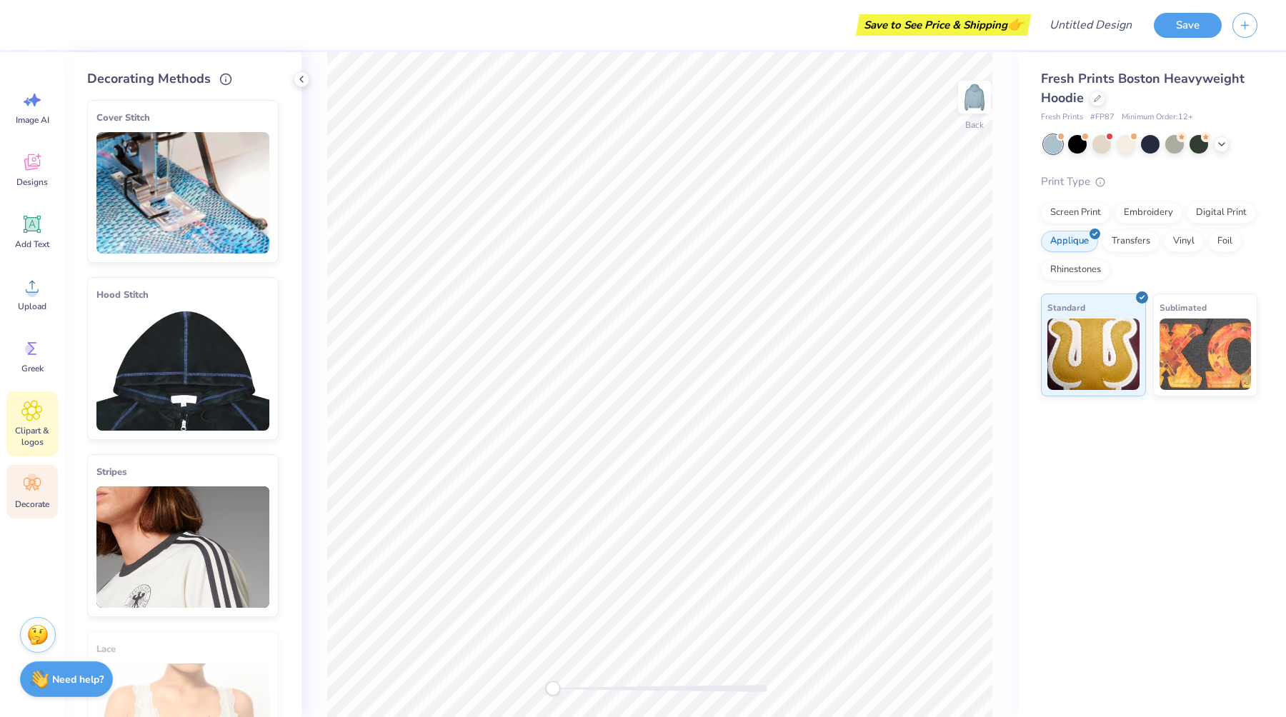
click at [34, 429] on span "Clipart & logos" at bounding box center [32, 436] width 47 height 23
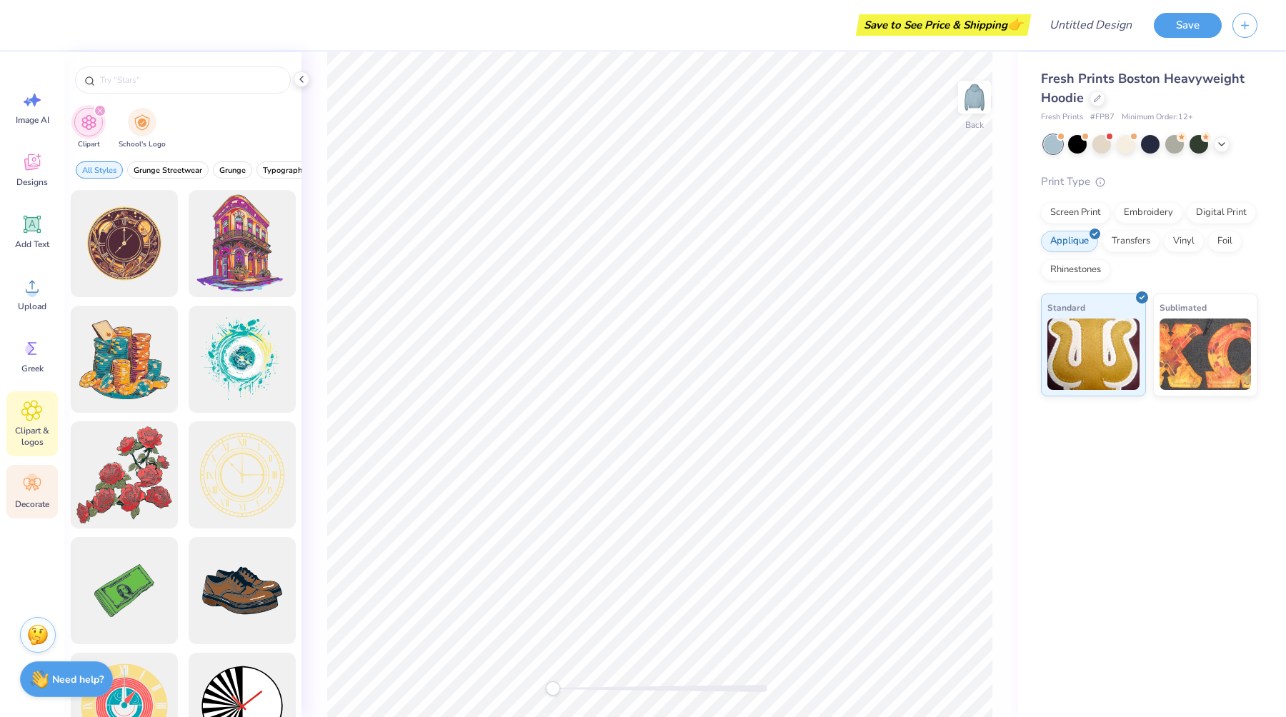
click at [36, 483] on icon at bounding box center [31, 484] width 21 height 21
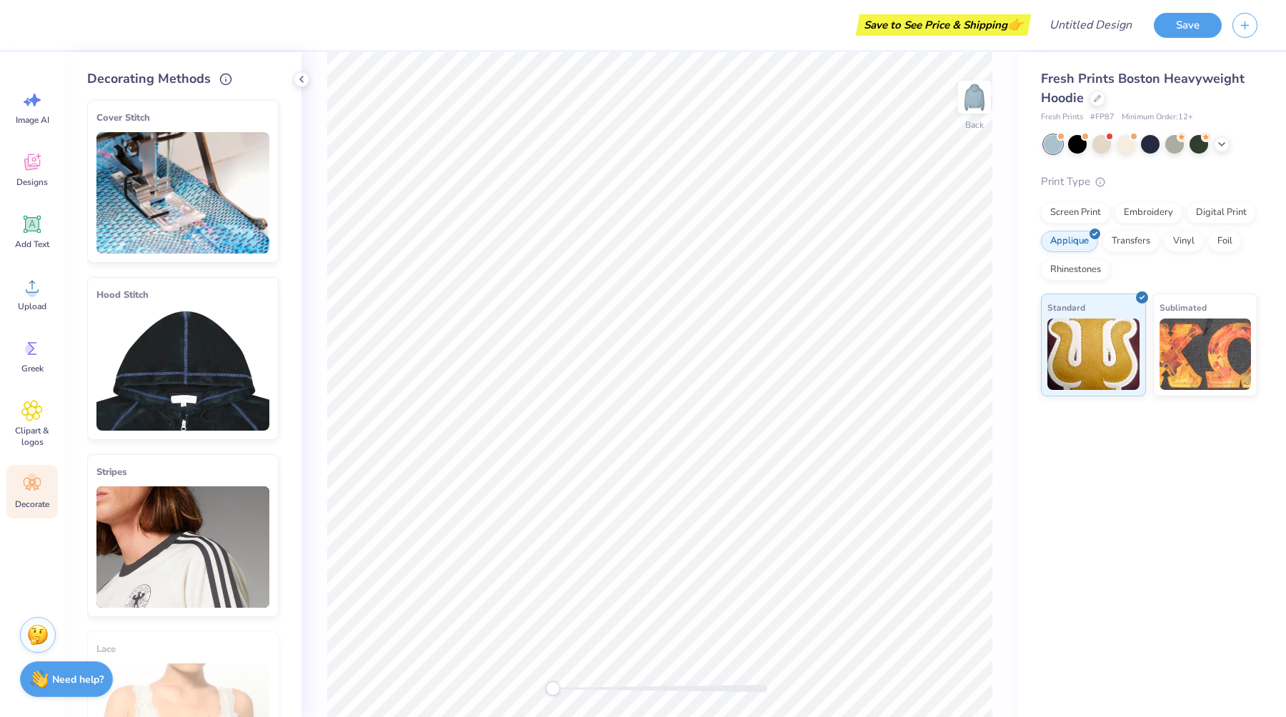
click at [194, 416] on img at bounding box center [182, 369] width 173 height 121
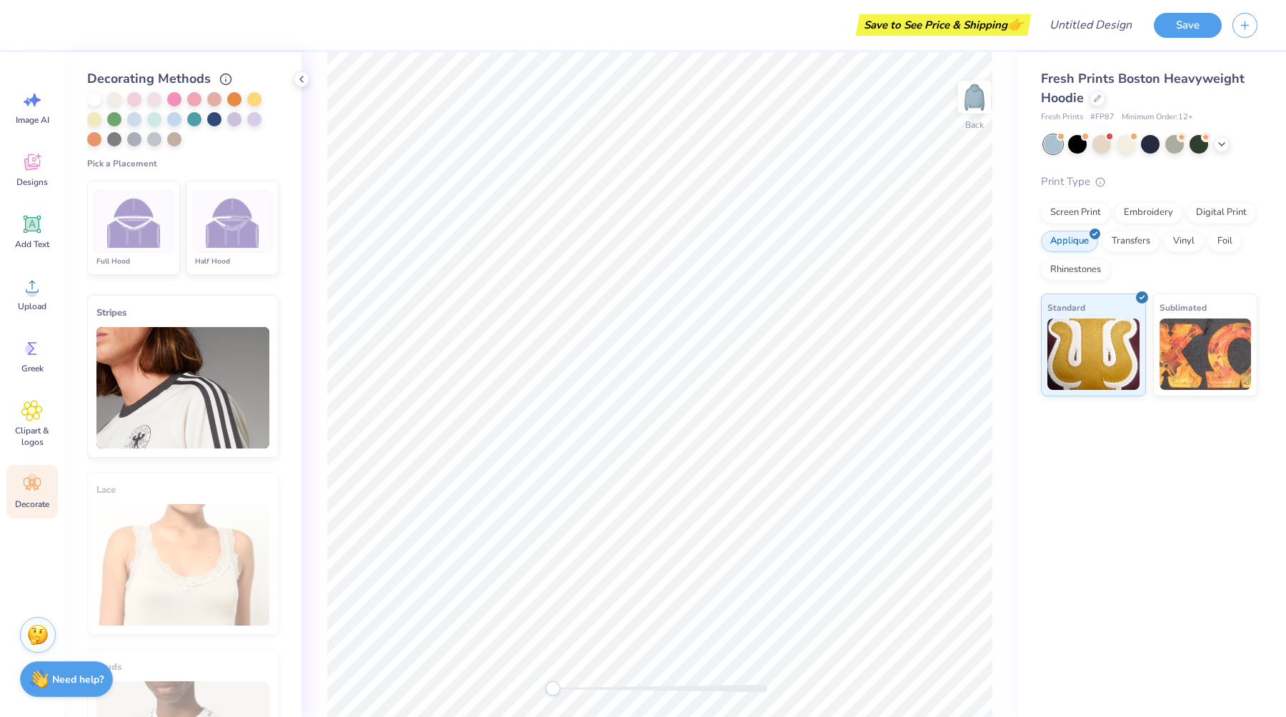
scroll to position [387, 0]
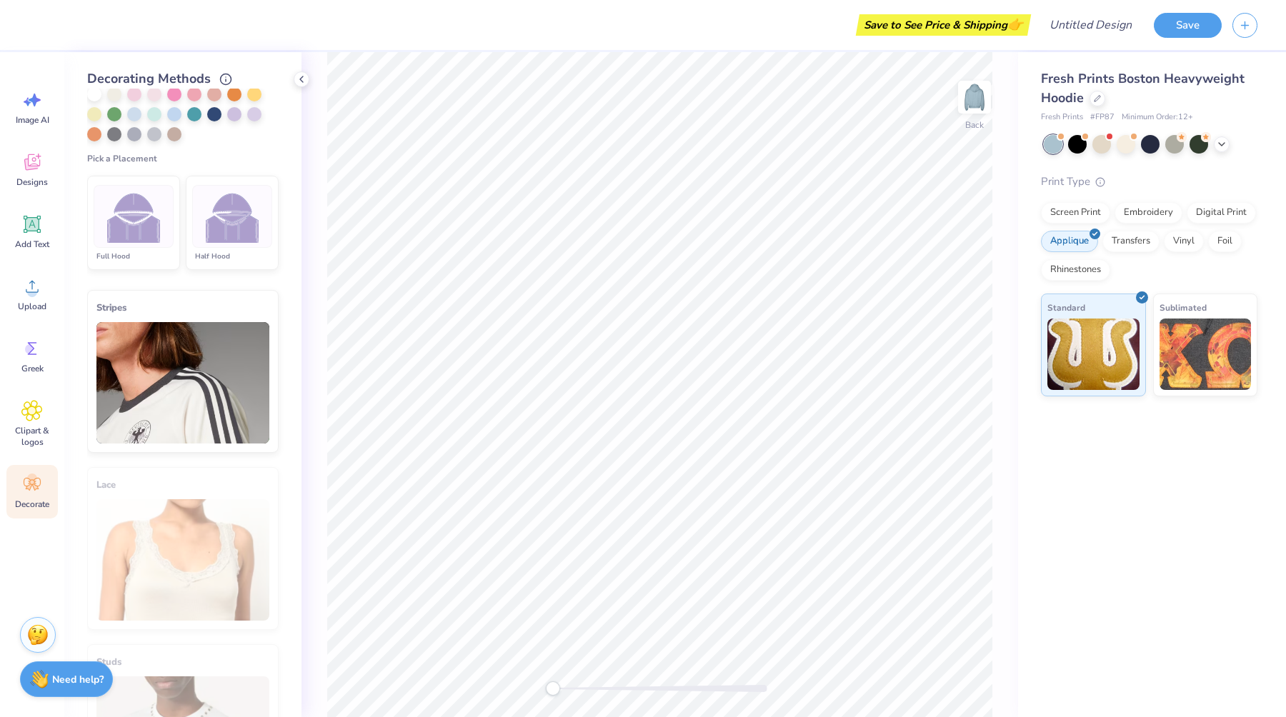
click at [226, 205] on img at bounding box center [233, 217] width 54 height 54
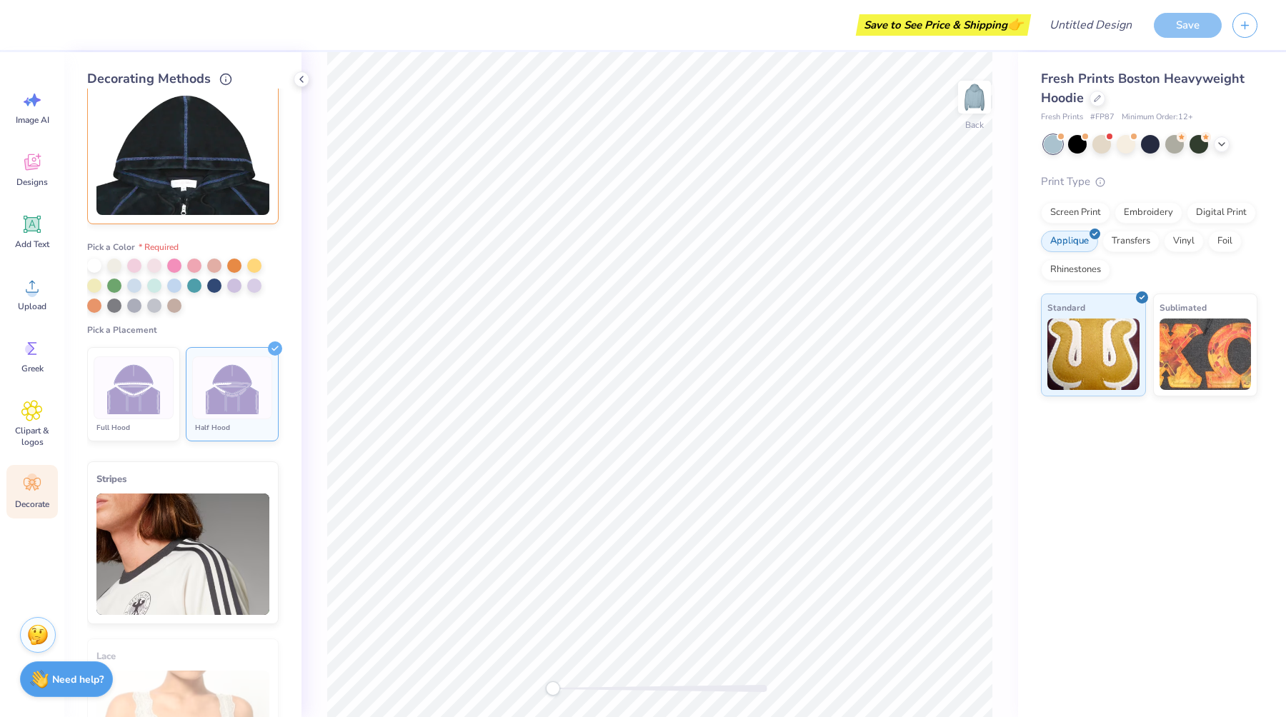
scroll to position [214, 0]
click at [211, 287] on div at bounding box center [214, 286] width 14 height 14
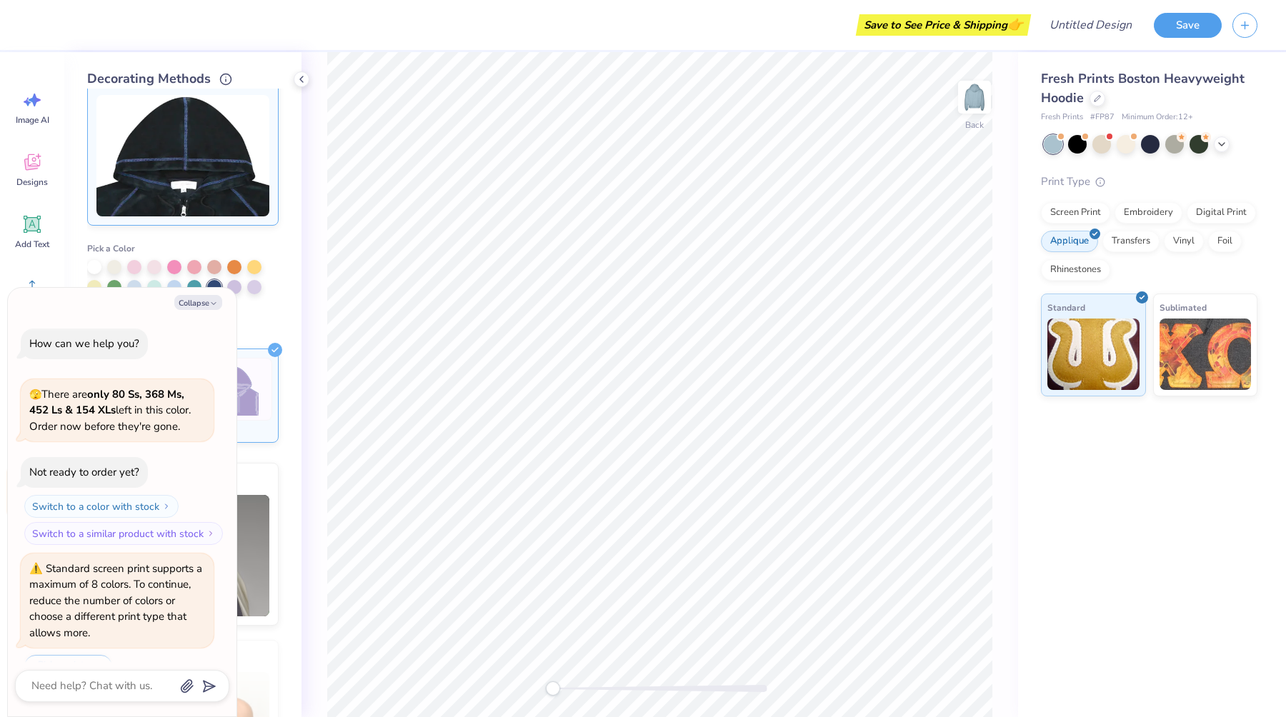
scroll to position [225, 0]
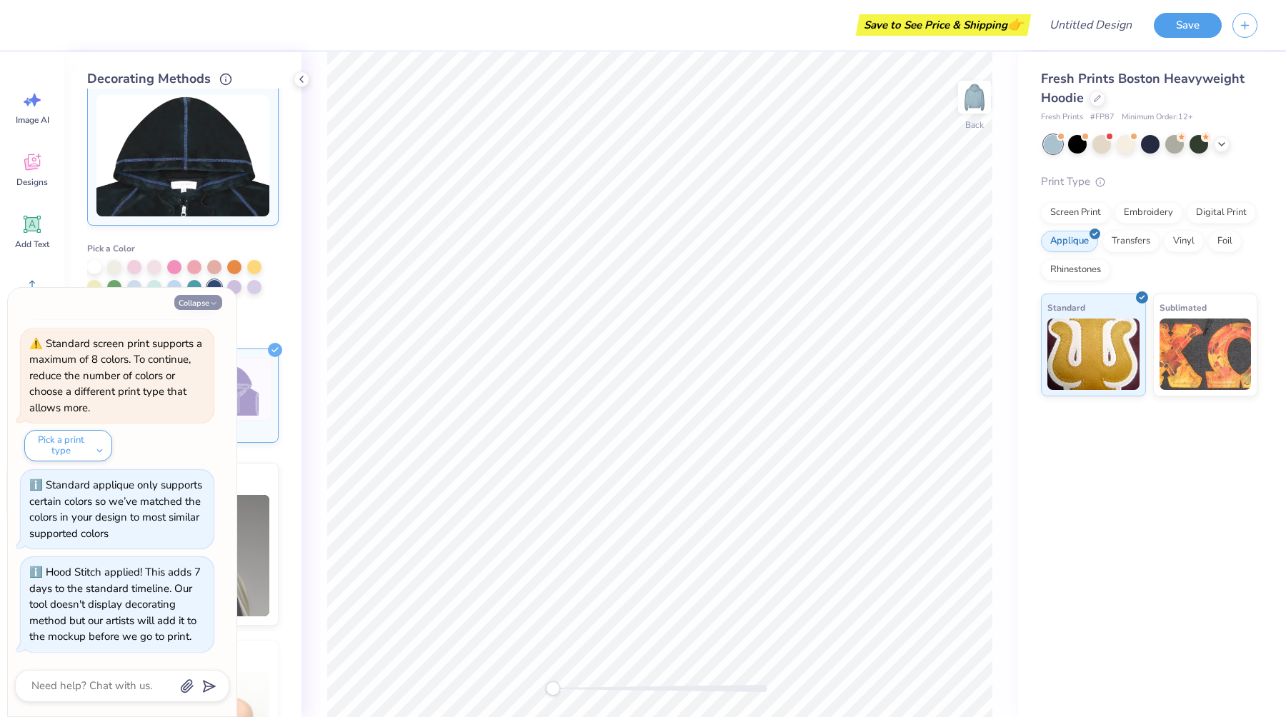
click at [210, 308] on button "Collapse" at bounding box center [198, 302] width 48 height 15
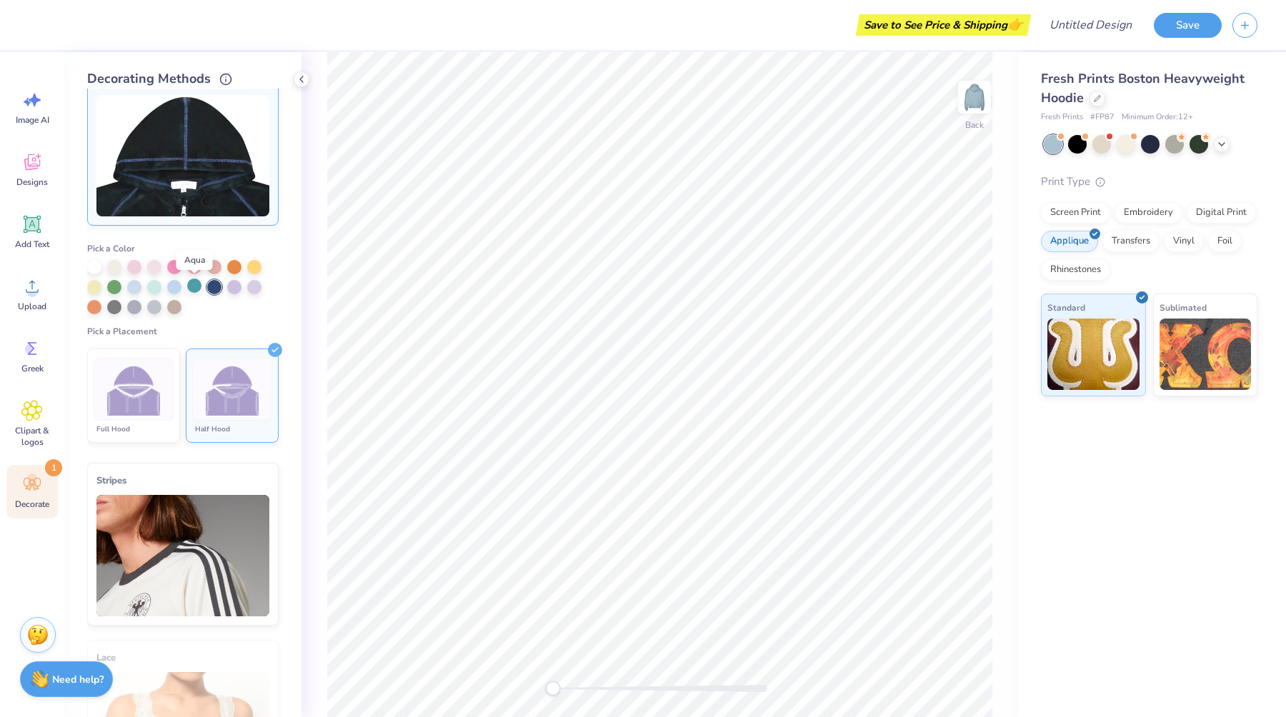
click at [196, 284] on div at bounding box center [194, 286] width 14 height 14
click at [211, 284] on div at bounding box center [214, 286] width 14 height 14
click at [129, 421] on li "Full Hood" at bounding box center [133, 396] width 93 height 94
click at [226, 414] on div at bounding box center [232, 389] width 80 height 63
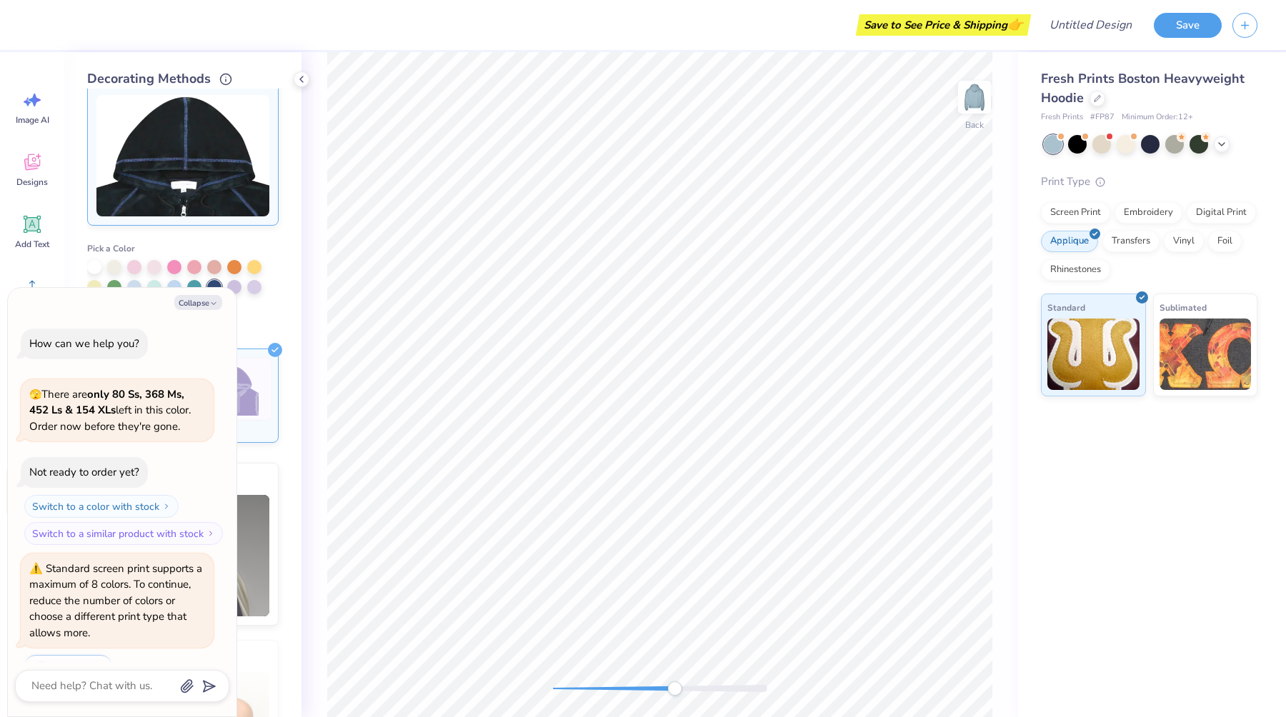
scroll to position [312, 0]
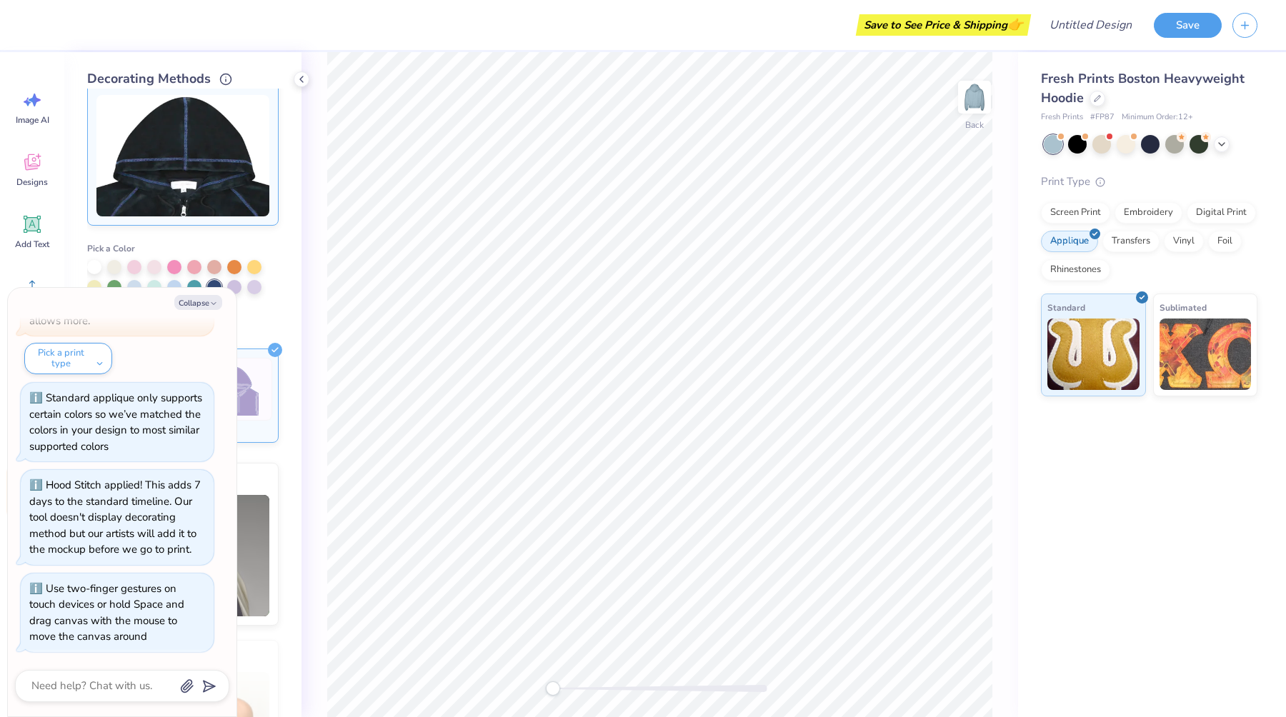
click at [424, 659] on div "Back" at bounding box center [659, 384] width 716 height 665
click at [981, 91] on img at bounding box center [974, 97] width 57 height 57
click at [977, 91] on img at bounding box center [974, 97] width 57 height 57
click at [209, 301] on icon "button" at bounding box center [213, 303] width 9 height 9
type textarea "x"
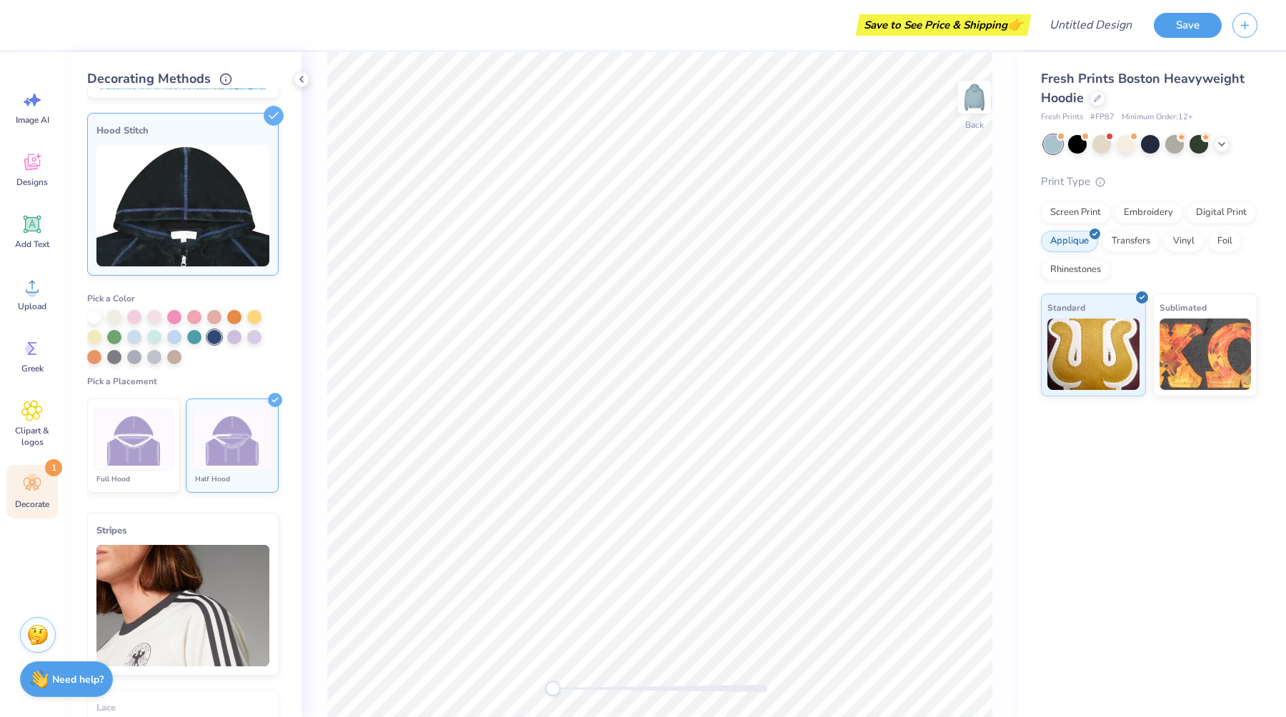
scroll to position [0, 0]
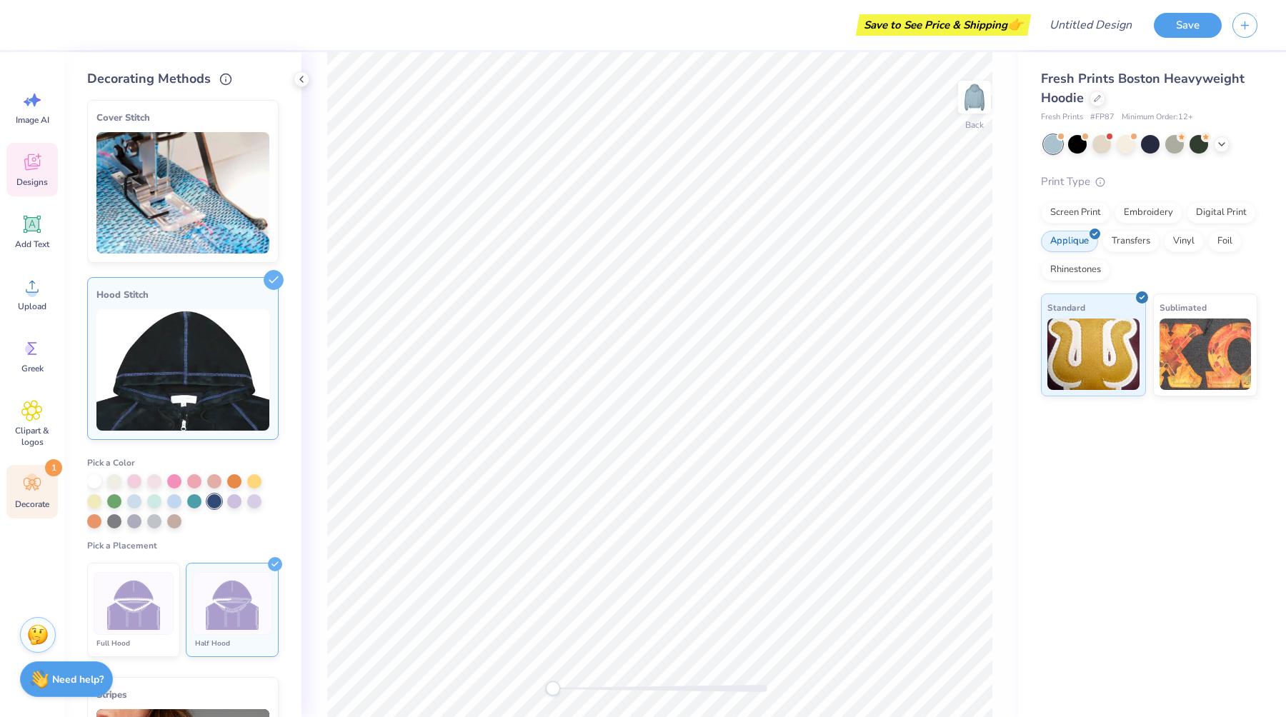
click at [28, 181] on span "Designs" at bounding box center [31, 181] width 31 height 11
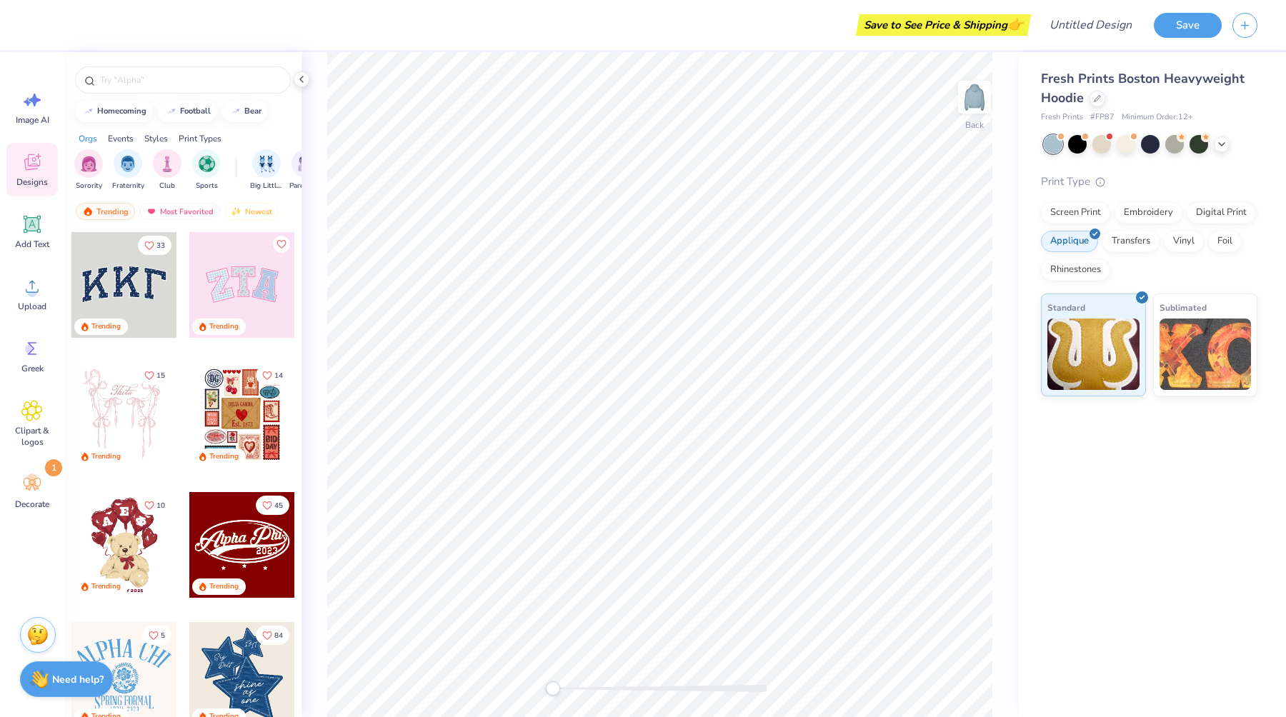
click at [239, 301] on div at bounding box center [242, 285] width 106 height 106
